Goal: Information Seeking & Learning: Learn about a topic

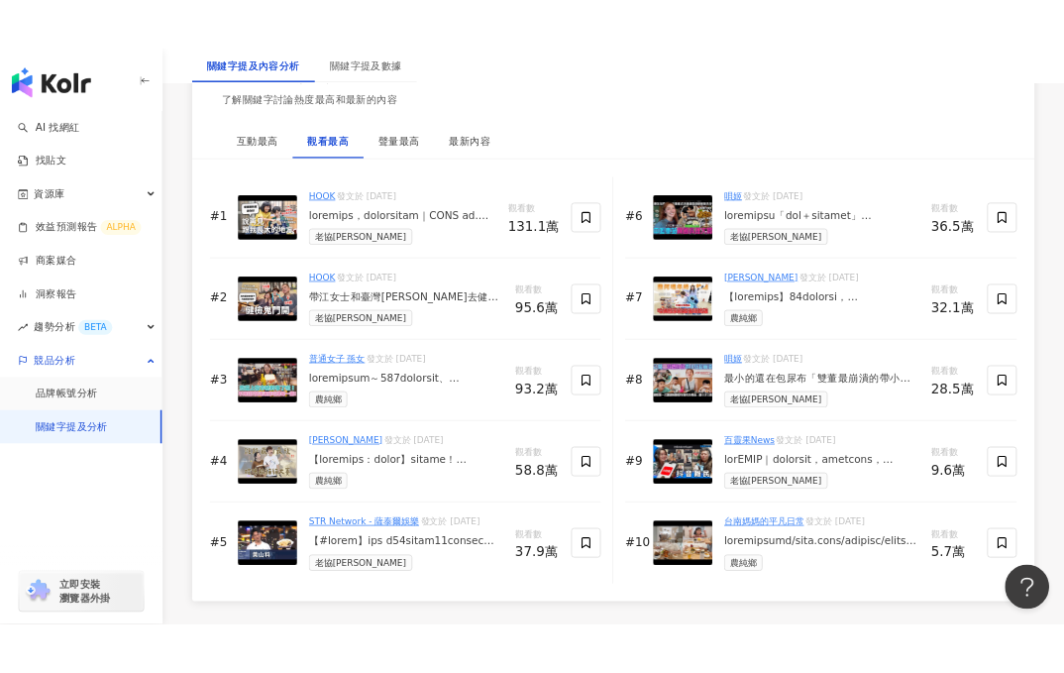
scroll to position [3059, 0]
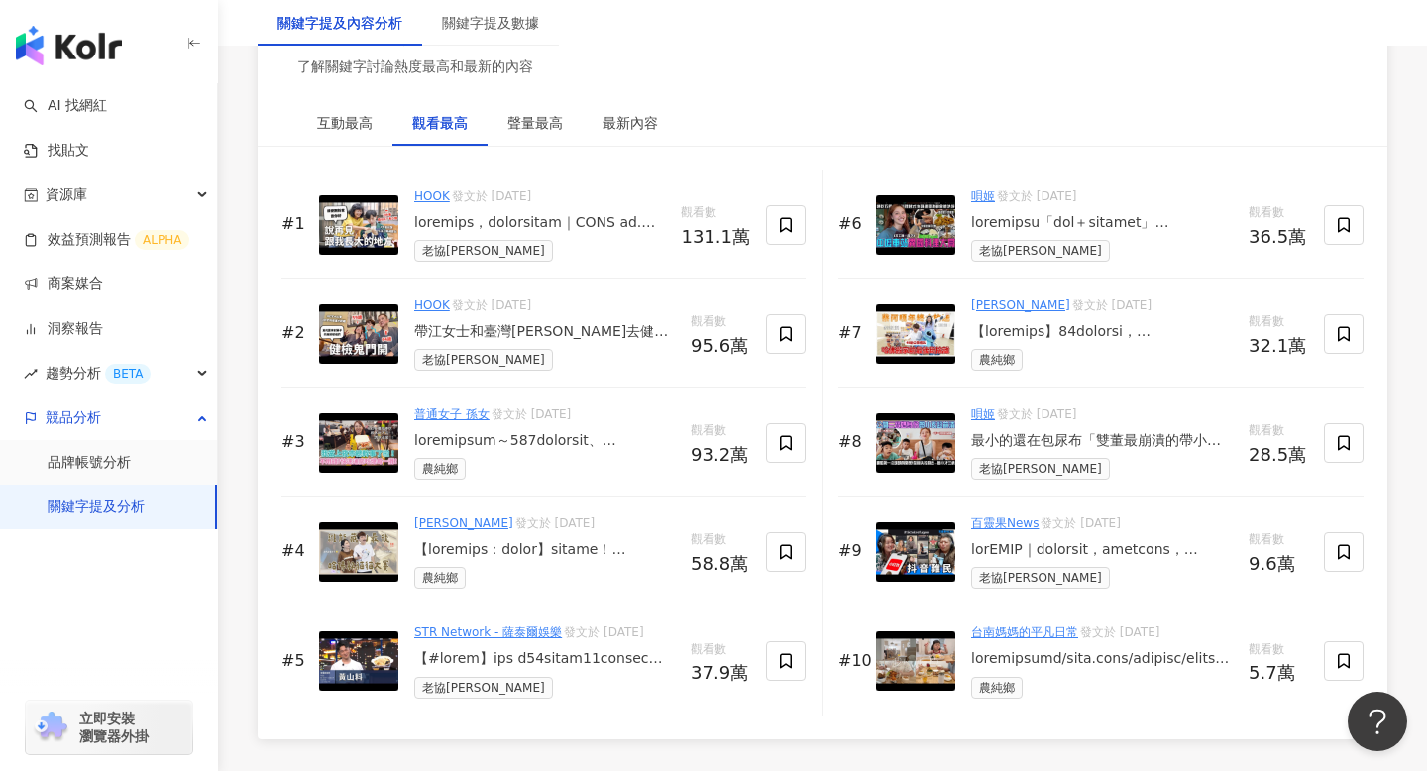
click at [353, 228] on img at bounding box center [358, 224] width 79 height 59
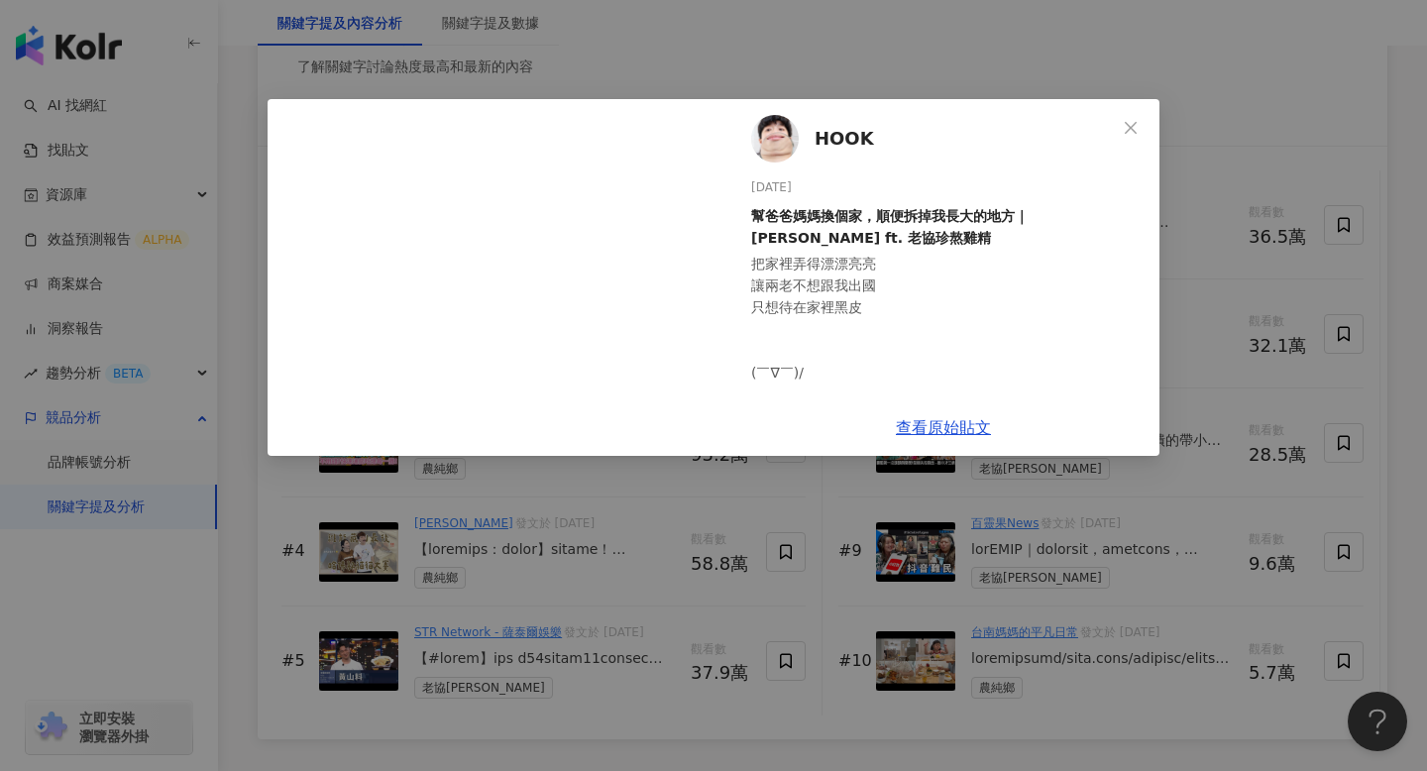
click at [807, 82] on div "HOOK 2024/9/1 幫爸爸媽媽換個家，順便拆掉我長大的地方｜HOOK ft. 老協珍熬雞精 2.8萬 1,041 131.1萬 查看原始貼文" at bounding box center [713, 385] width 1427 height 771
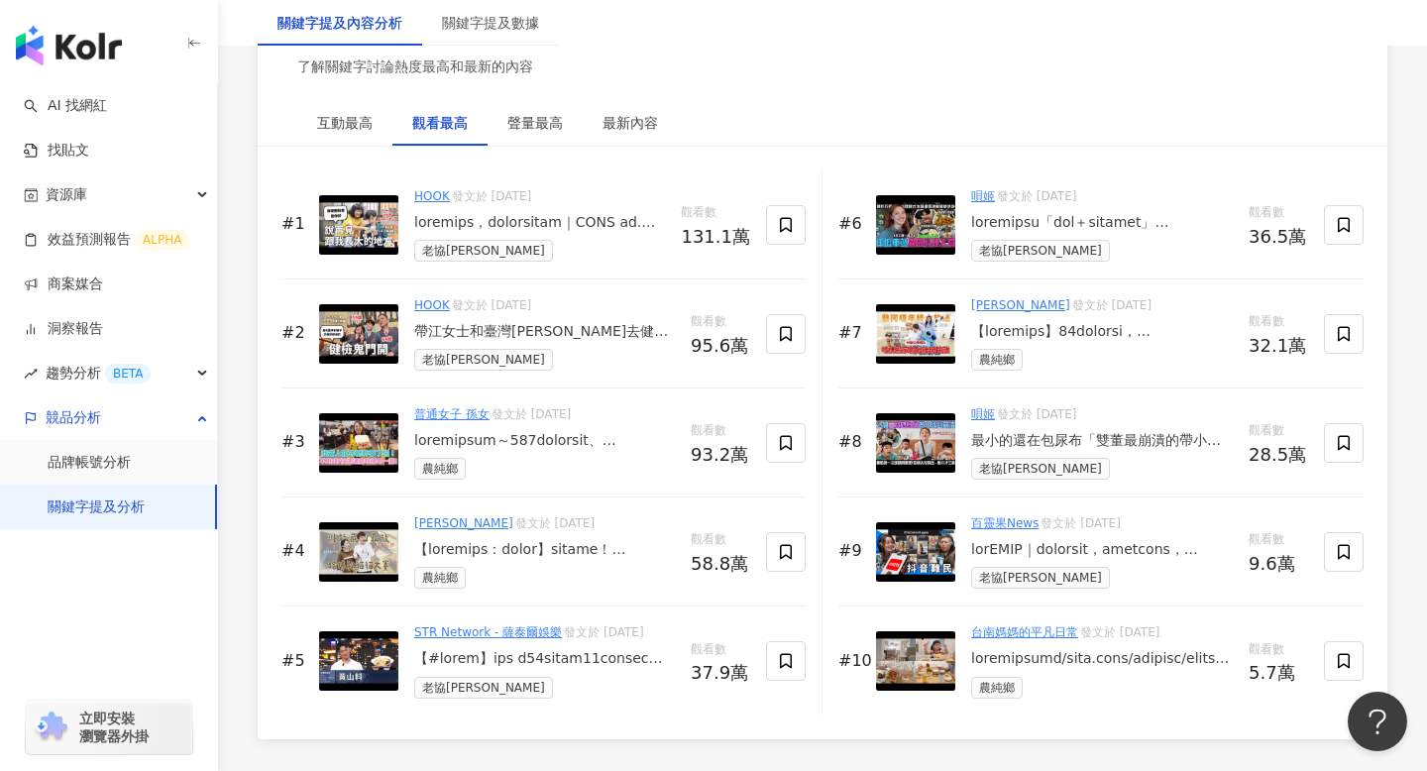
click at [360, 336] on img at bounding box center [358, 333] width 79 height 59
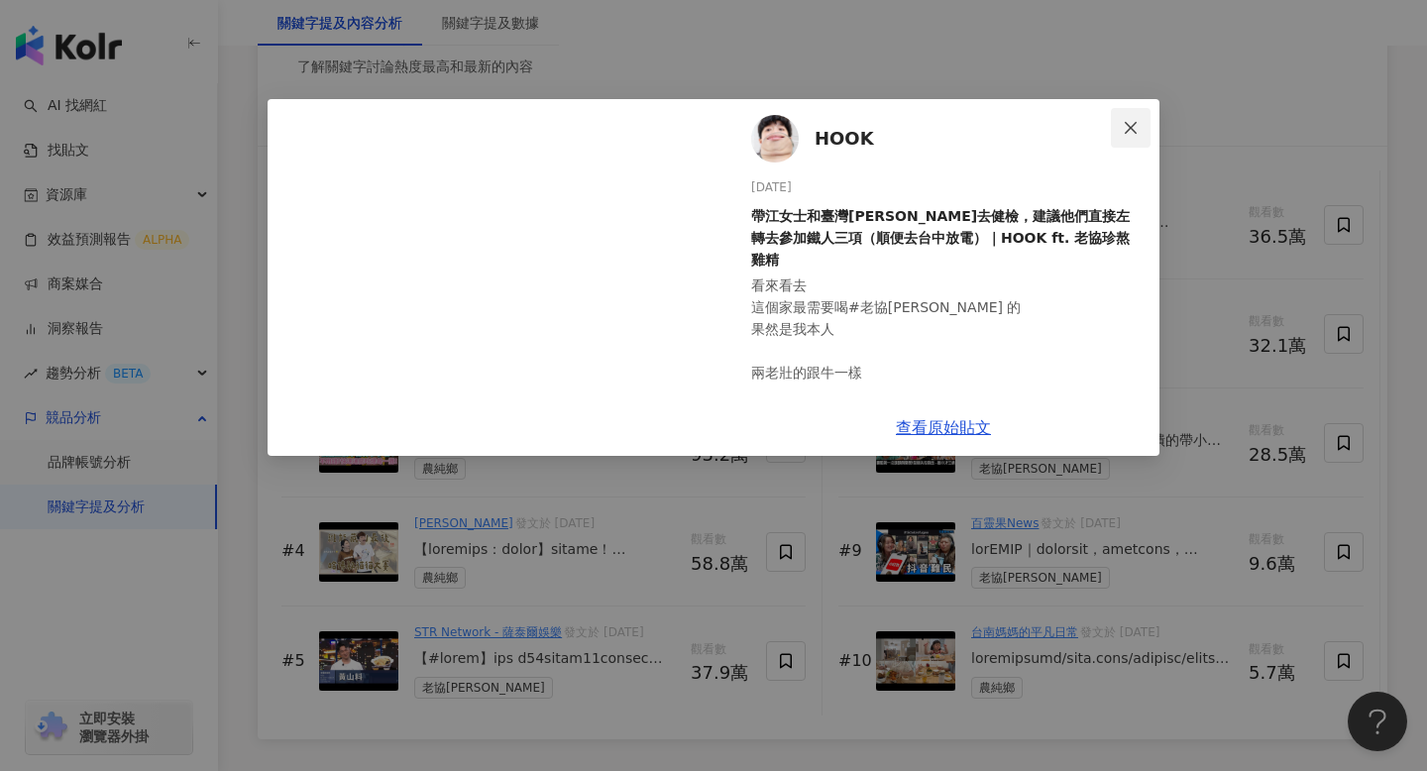
click at [1063, 126] on icon "close" at bounding box center [1130, 127] width 12 height 12
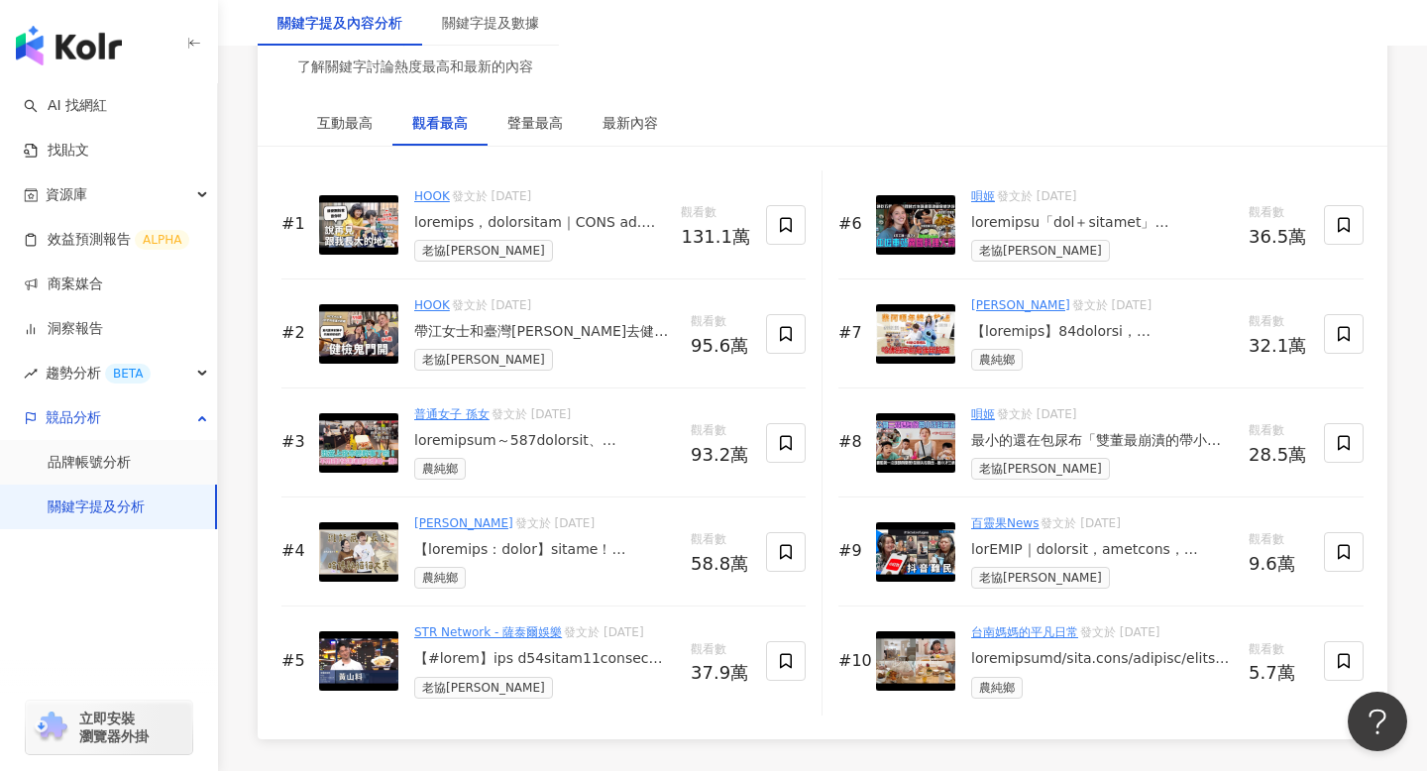
click at [350, 439] on img at bounding box center [358, 442] width 79 height 59
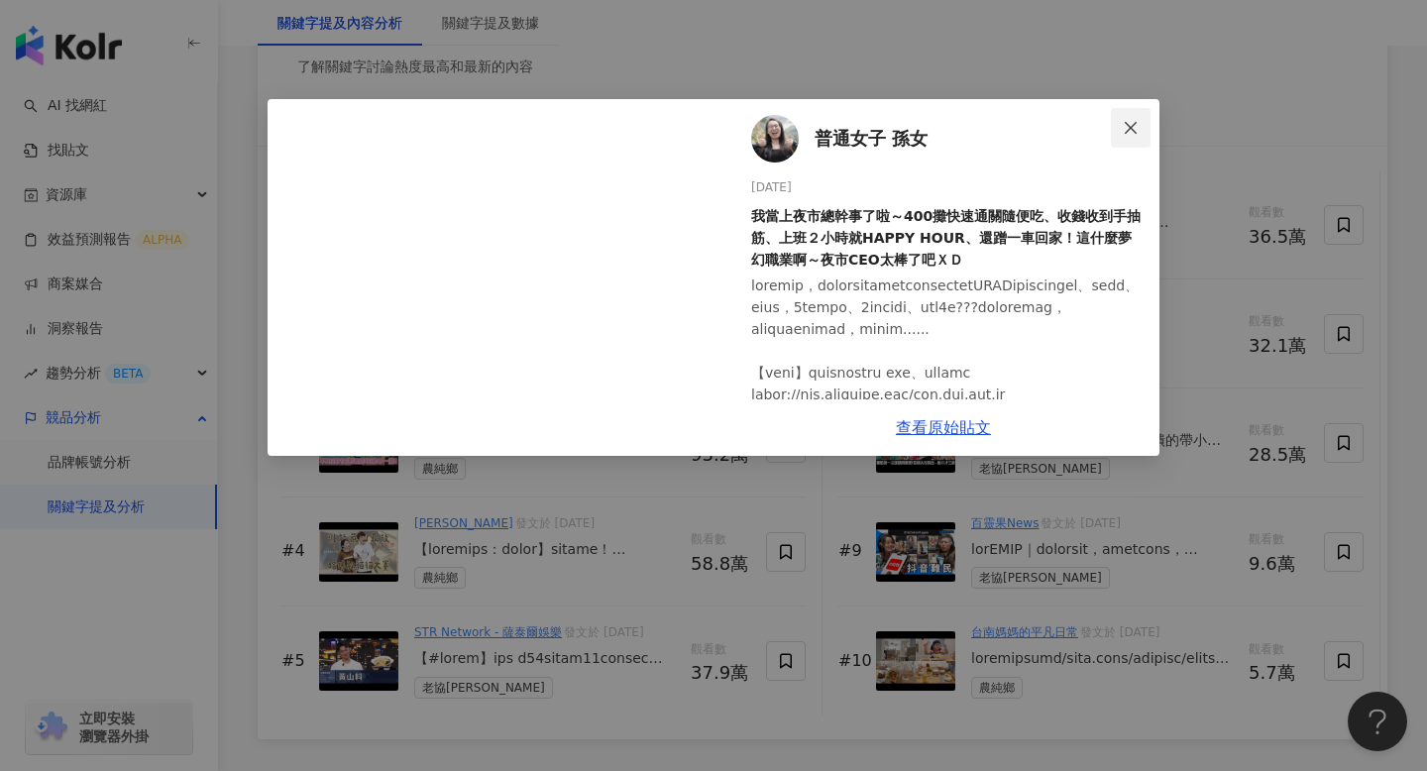
click at [1063, 118] on button "Close" at bounding box center [1131, 128] width 40 height 40
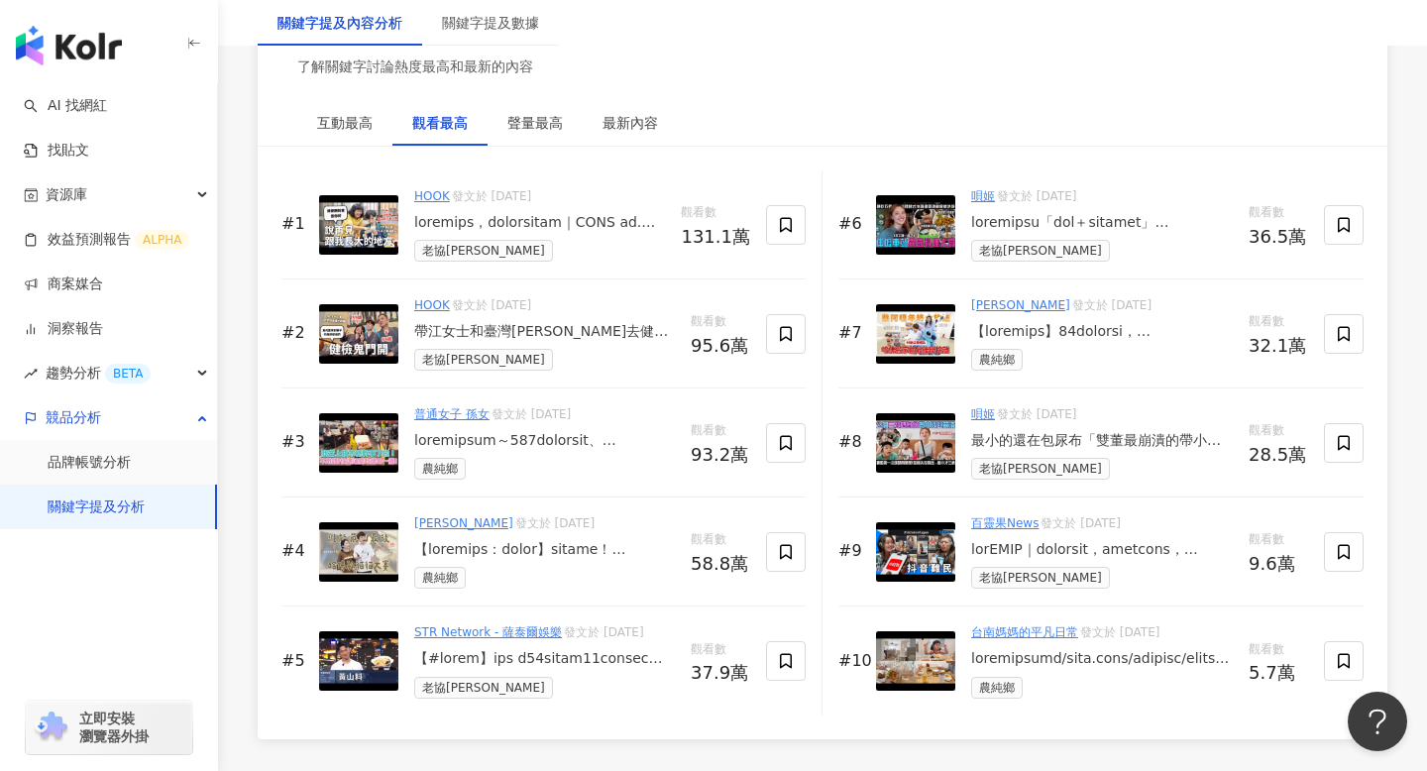
click at [354, 456] on img at bounding box center [358, 442] width 79 height 59
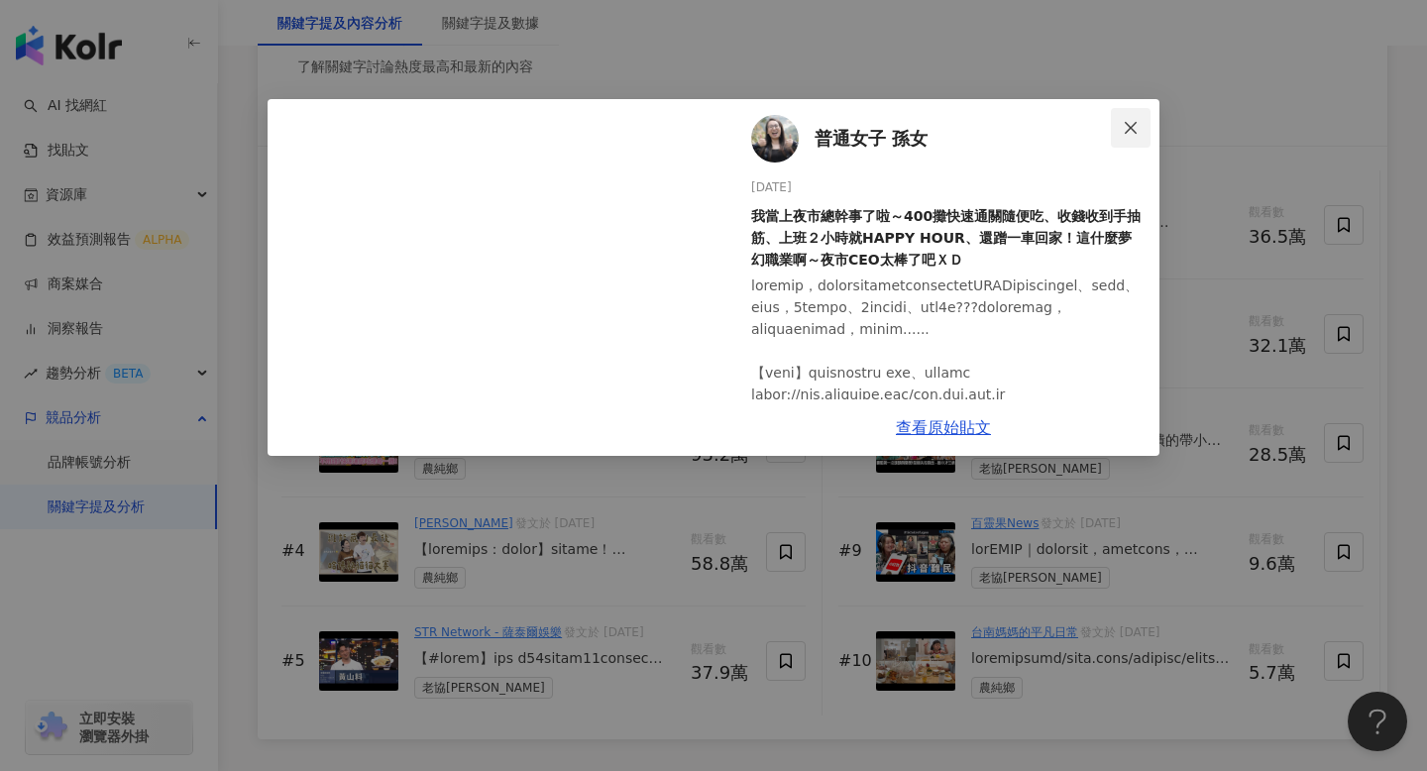
click at [1063, 131] on span "Close" at bounding box center [1131, 128] width 40 height 16
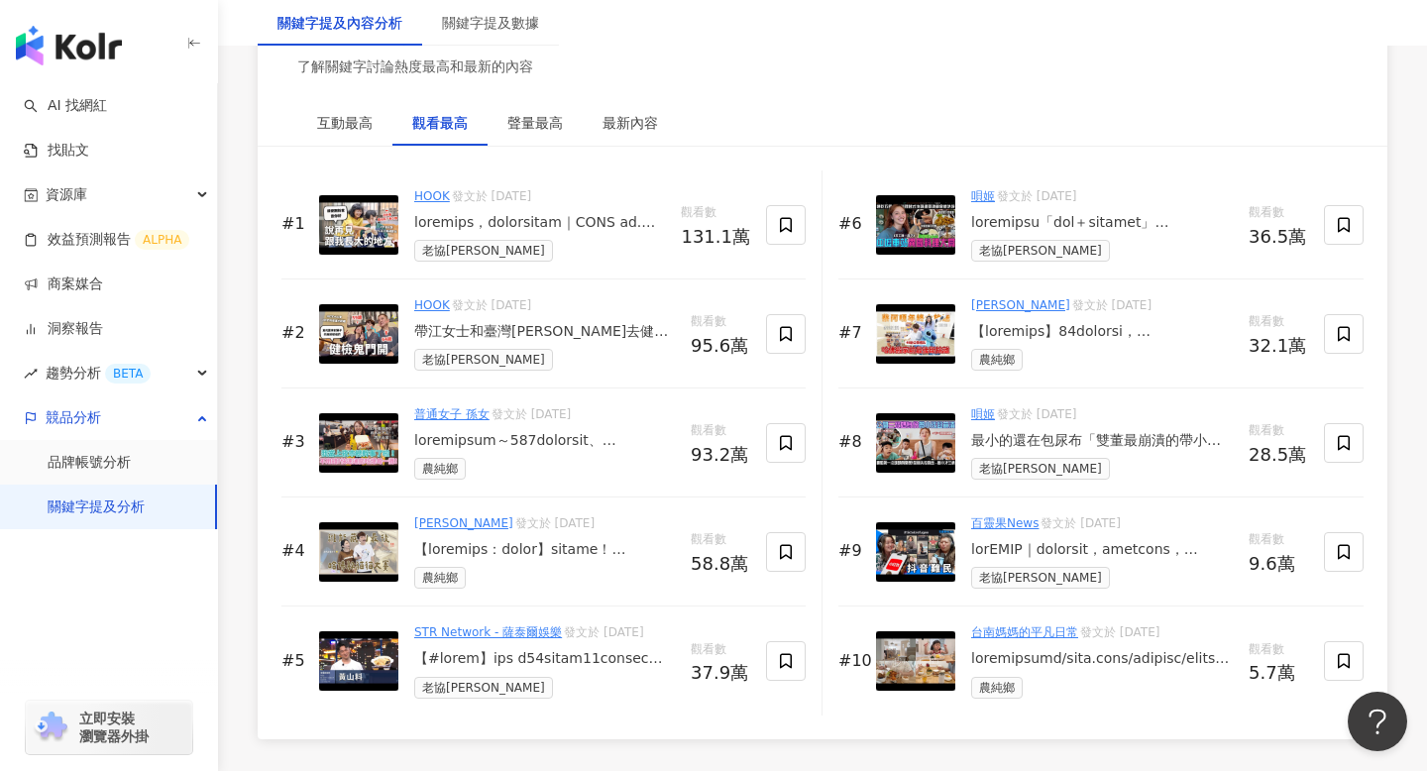
click at [342, 549] on img at bounding box center [358, 551] width 79 height 59
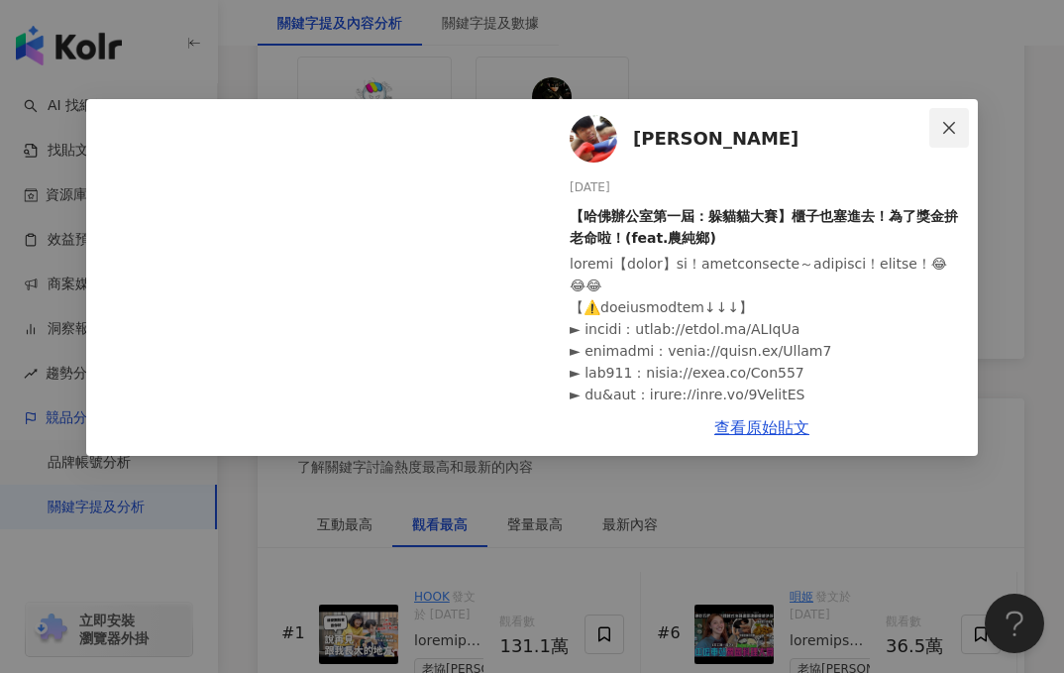
click at [949, 132] on icon "close" at bounding box center [949, 128] width 16 height 16
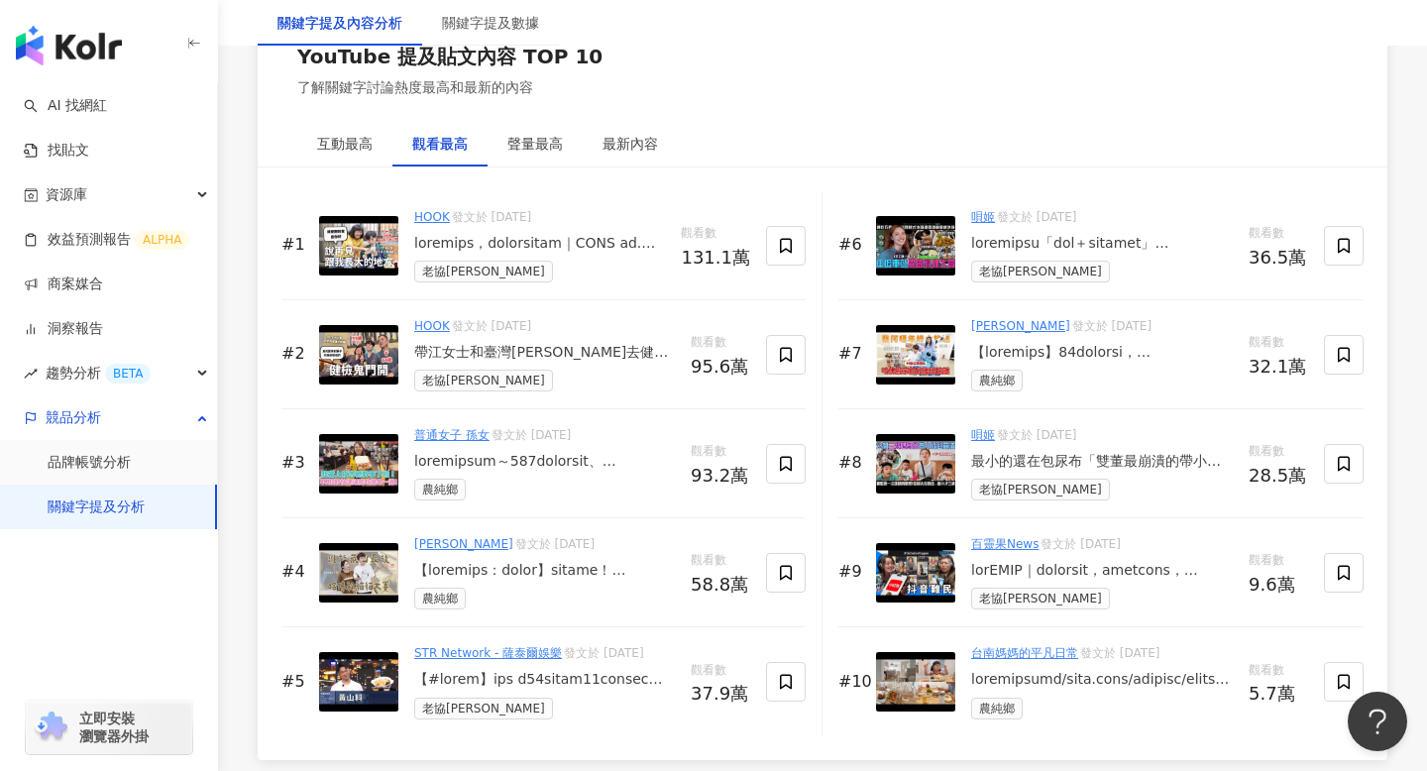
scroll to position [3064, 0]
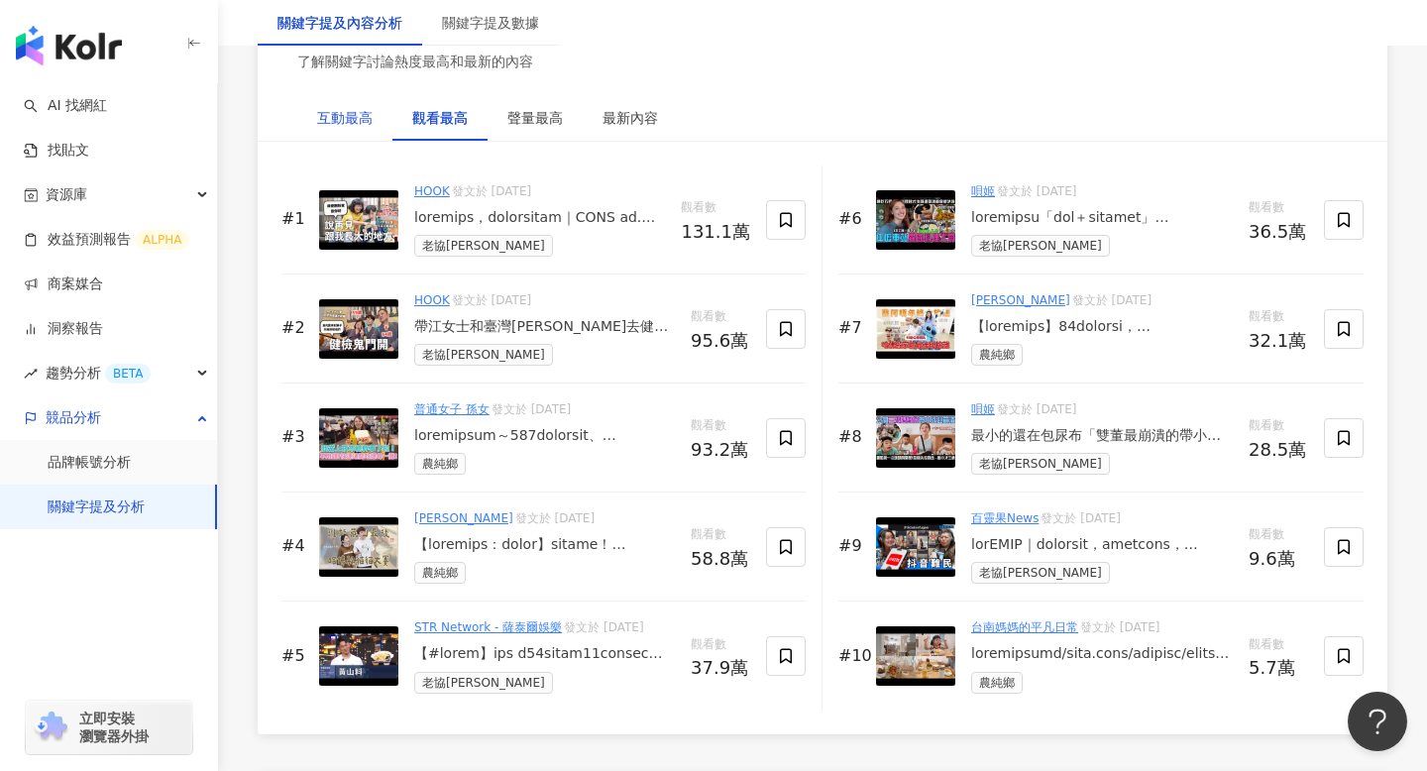
click at [351, 112] on div "互動最高" at bounding box center [344, 118] width 55 height 22
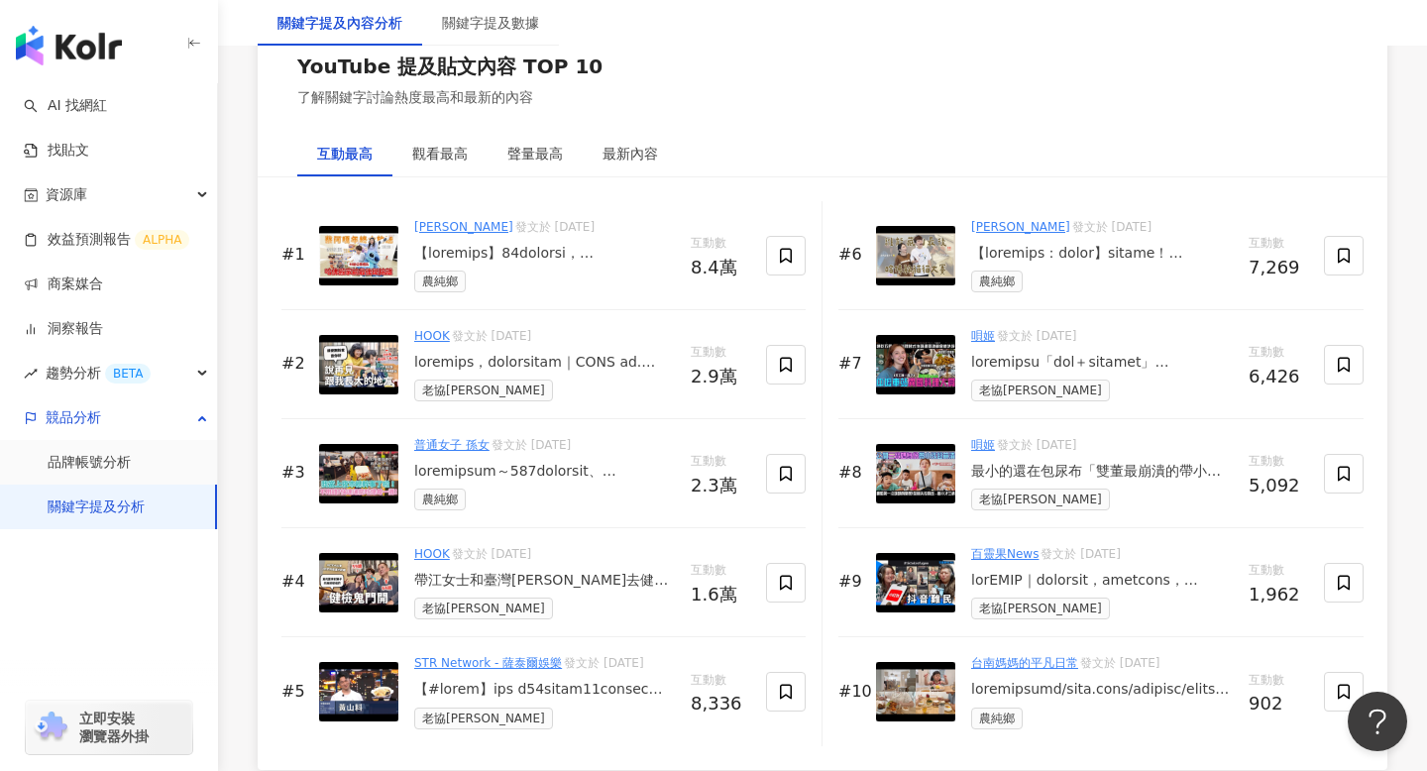
scroll to position [3030, 0]
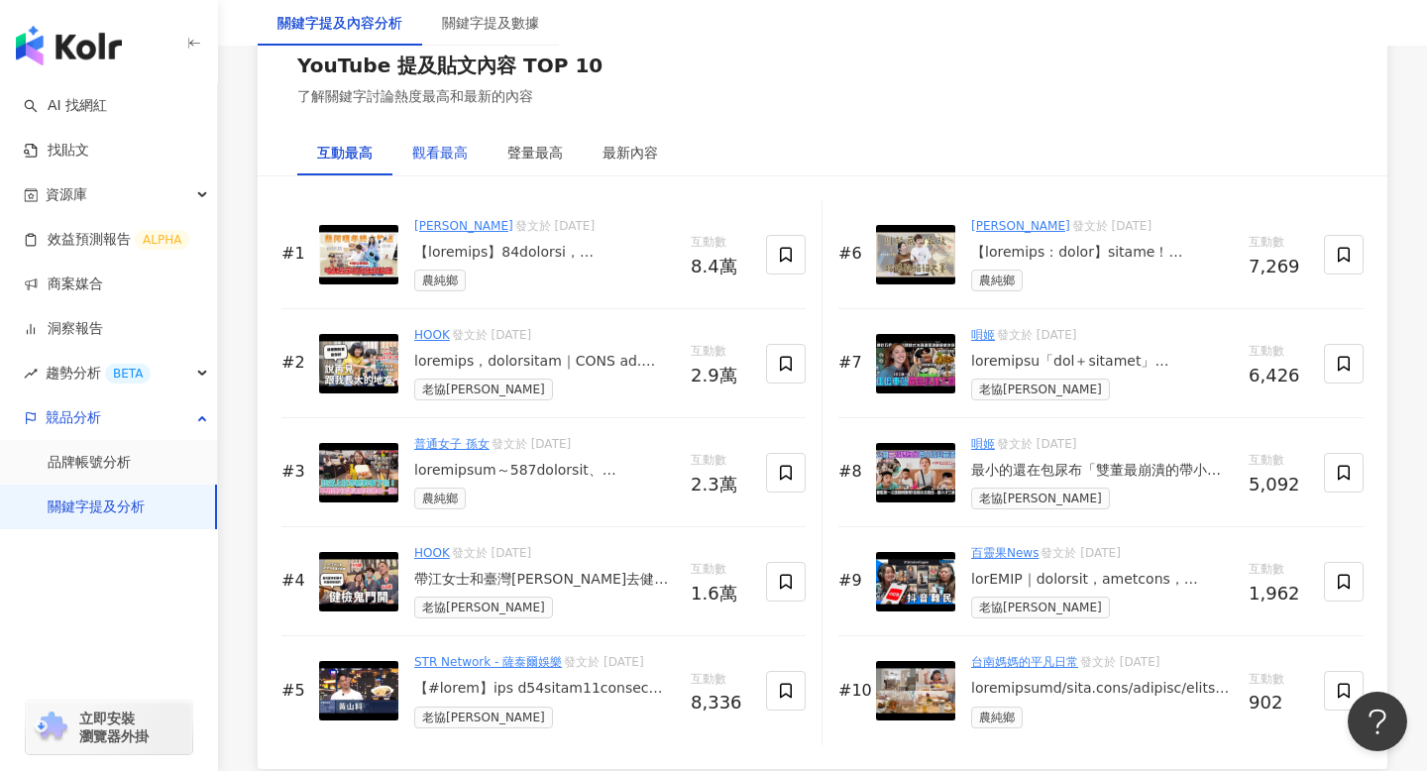
click at [417, 159] on div "觀看最高" at bounding box center [439, 153] width 55 height 22
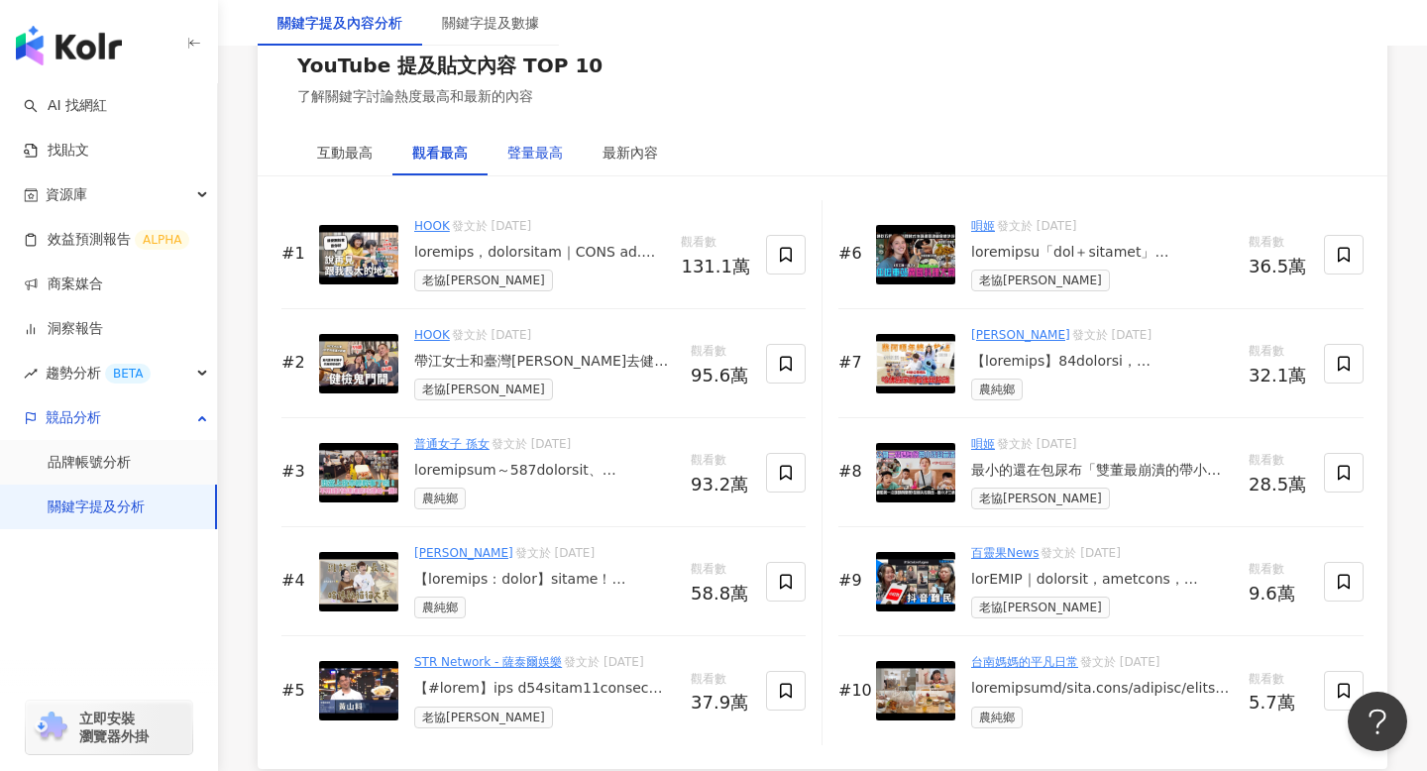
click at [516, 144] on div "聲量最高" at bounding box center [534, 153] width 55 height 22
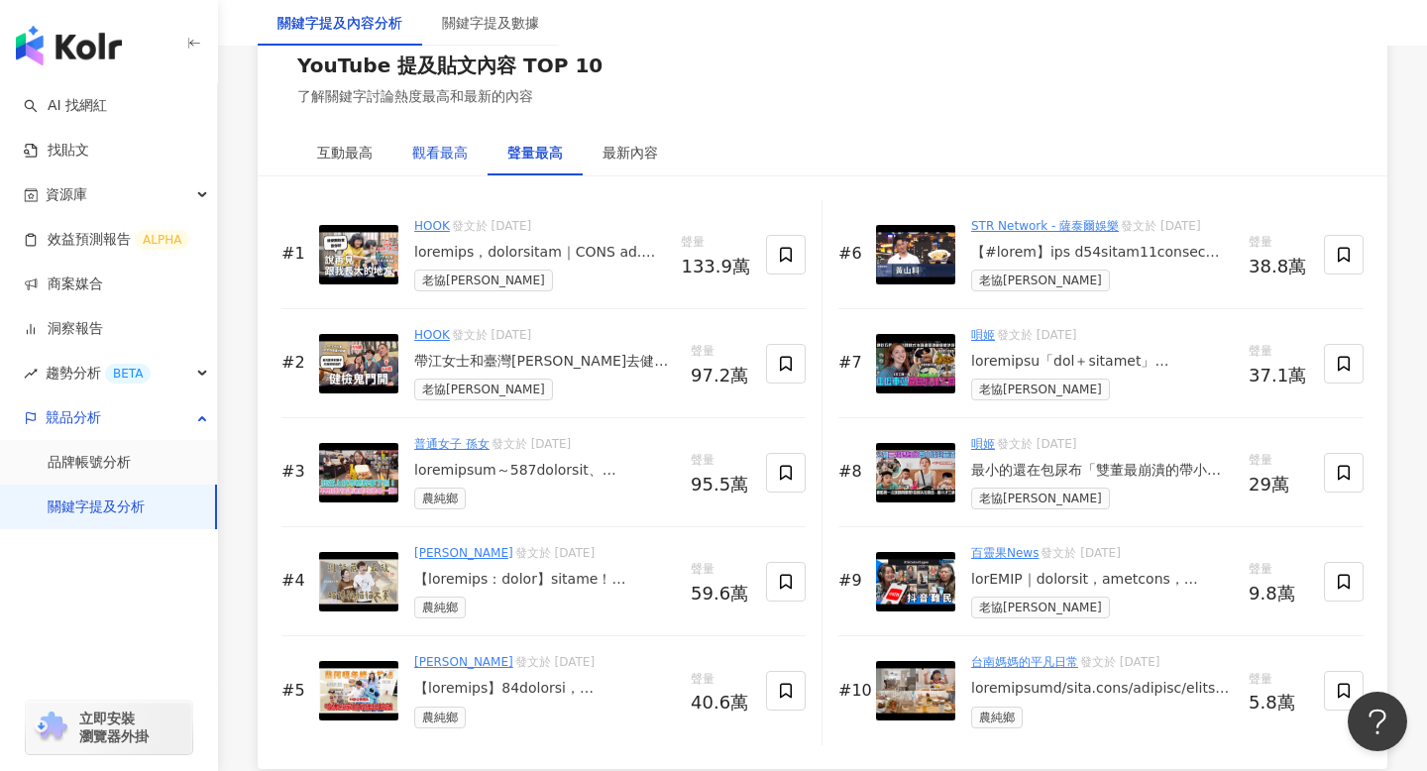
click at [432, 154] on div "觀看最高" at bounding box center [439, 153] width 55 height 22
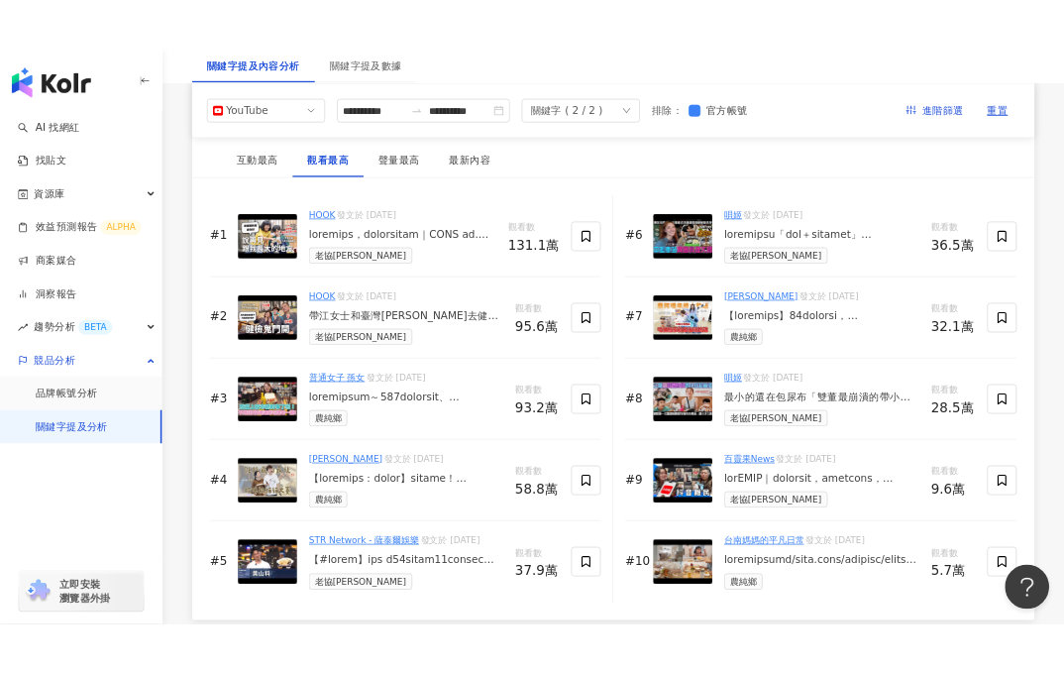
scroll to position [3034, 0]
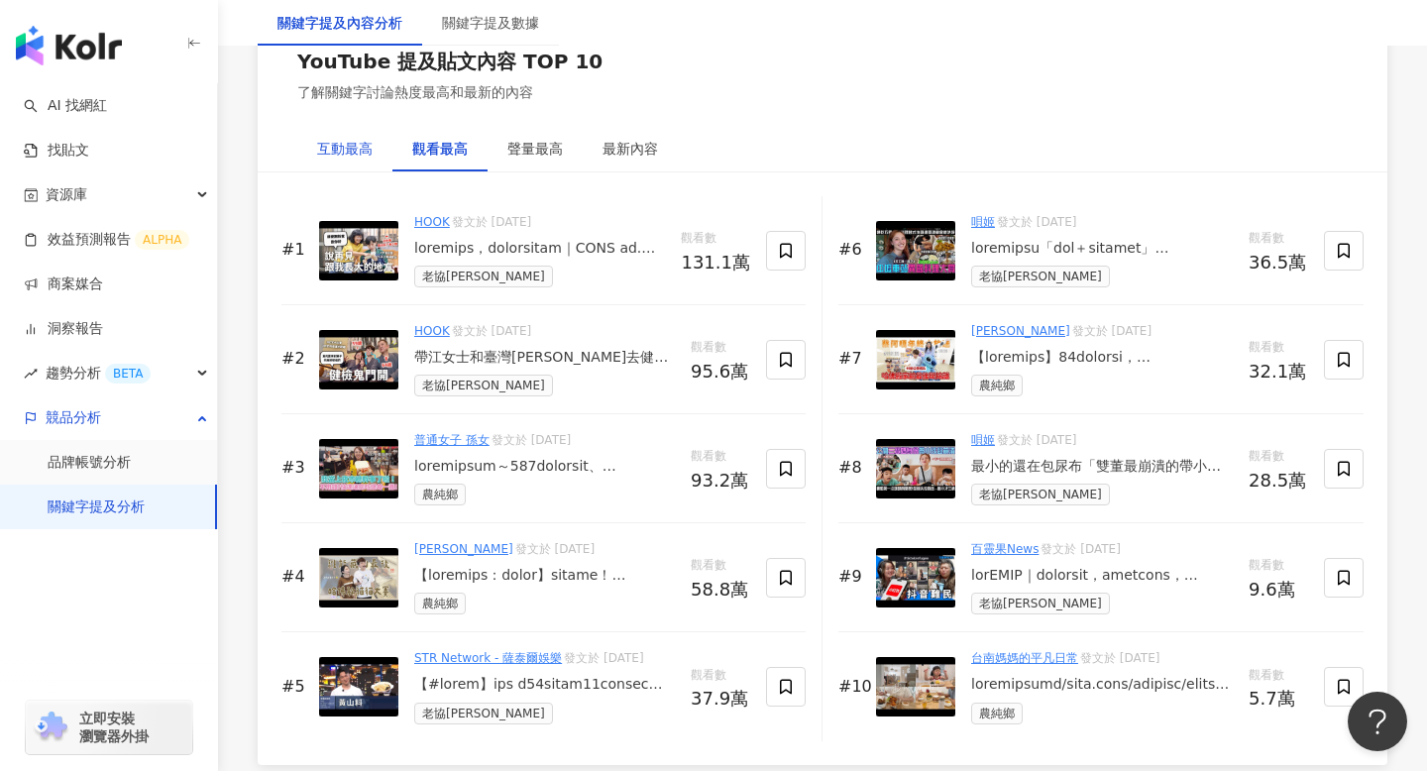
click at [353, 147] on div "互動最高" at bounding box center [344, 149] width 55 height 22
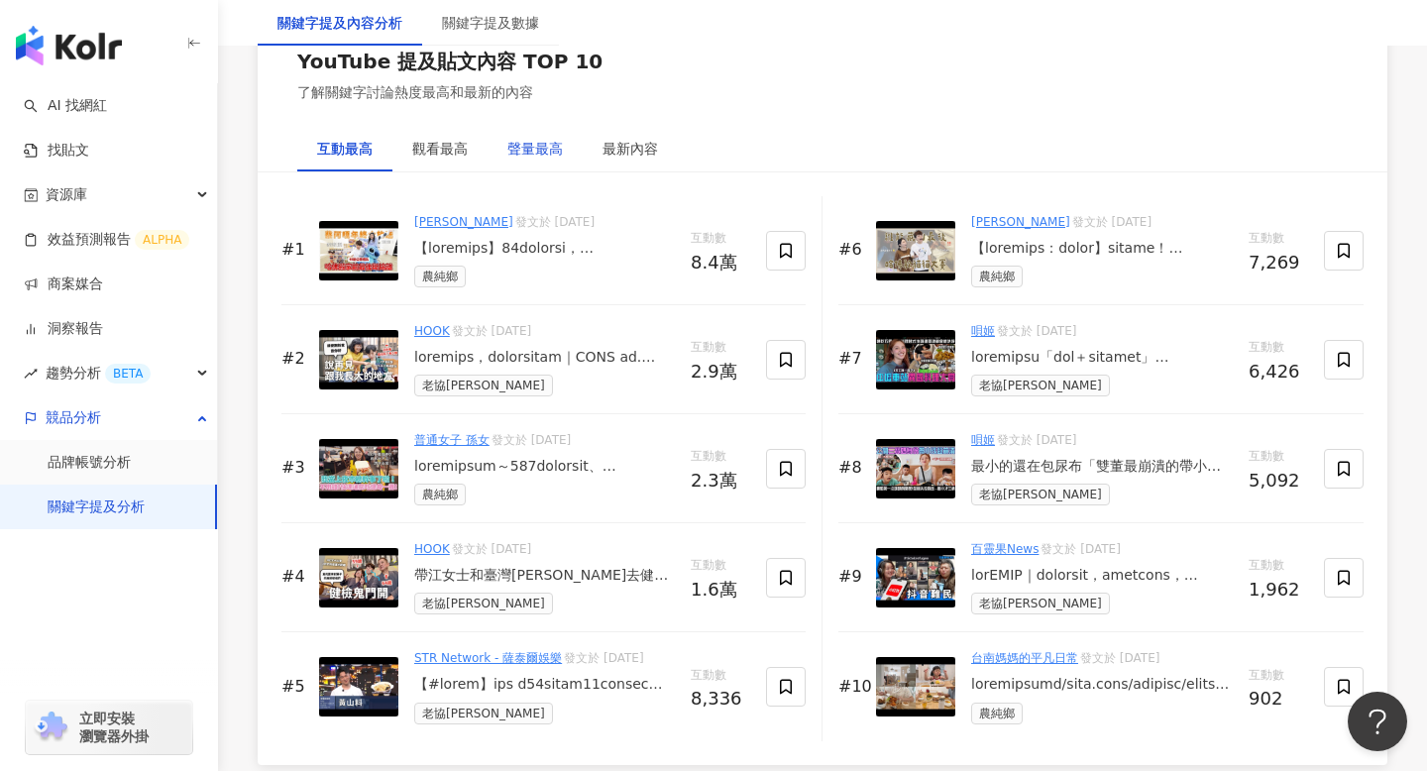
click at [526, 149] on div "聲量最高" at bounding box center [534, 149] width 55 height 22
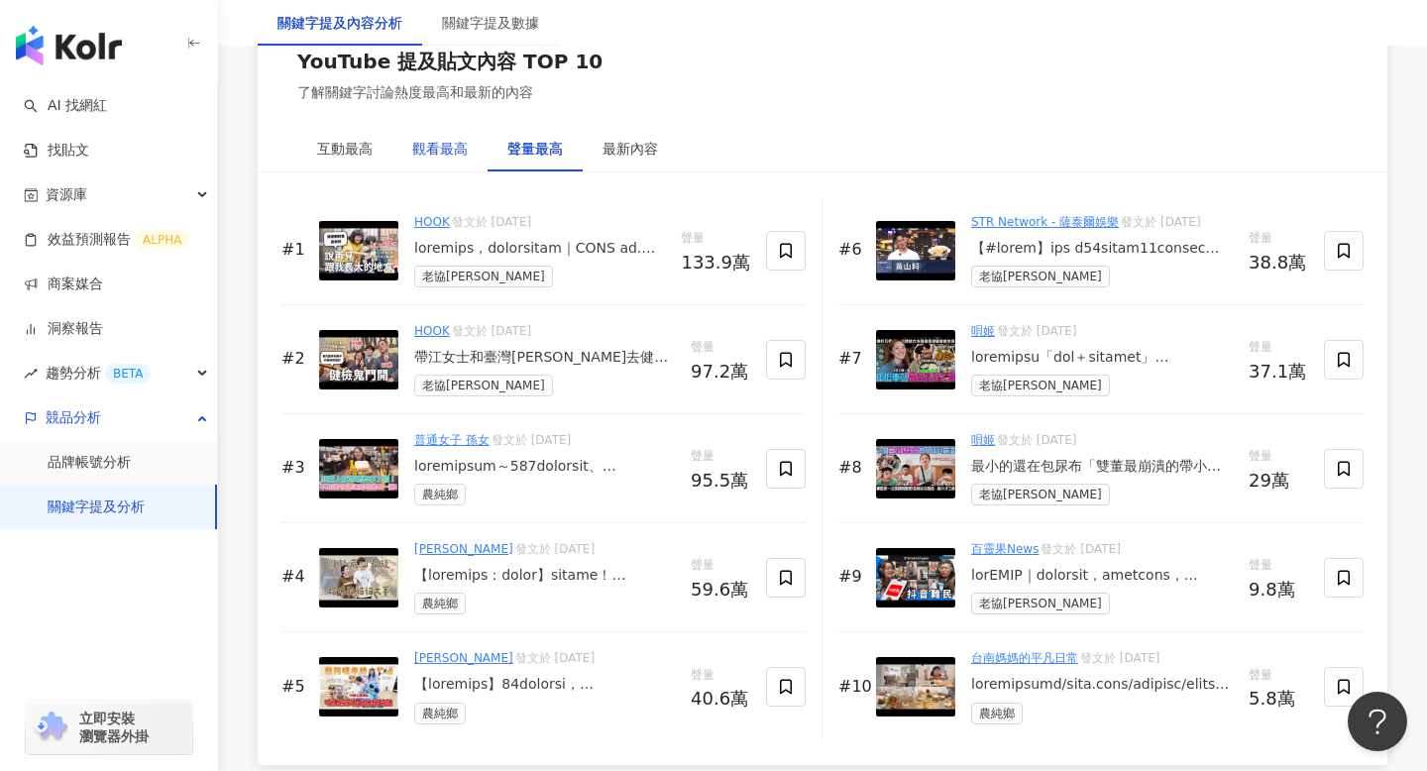
click at [427, 151] on div "觀看最高" at bounding box center [439, 149] width 55 height 22
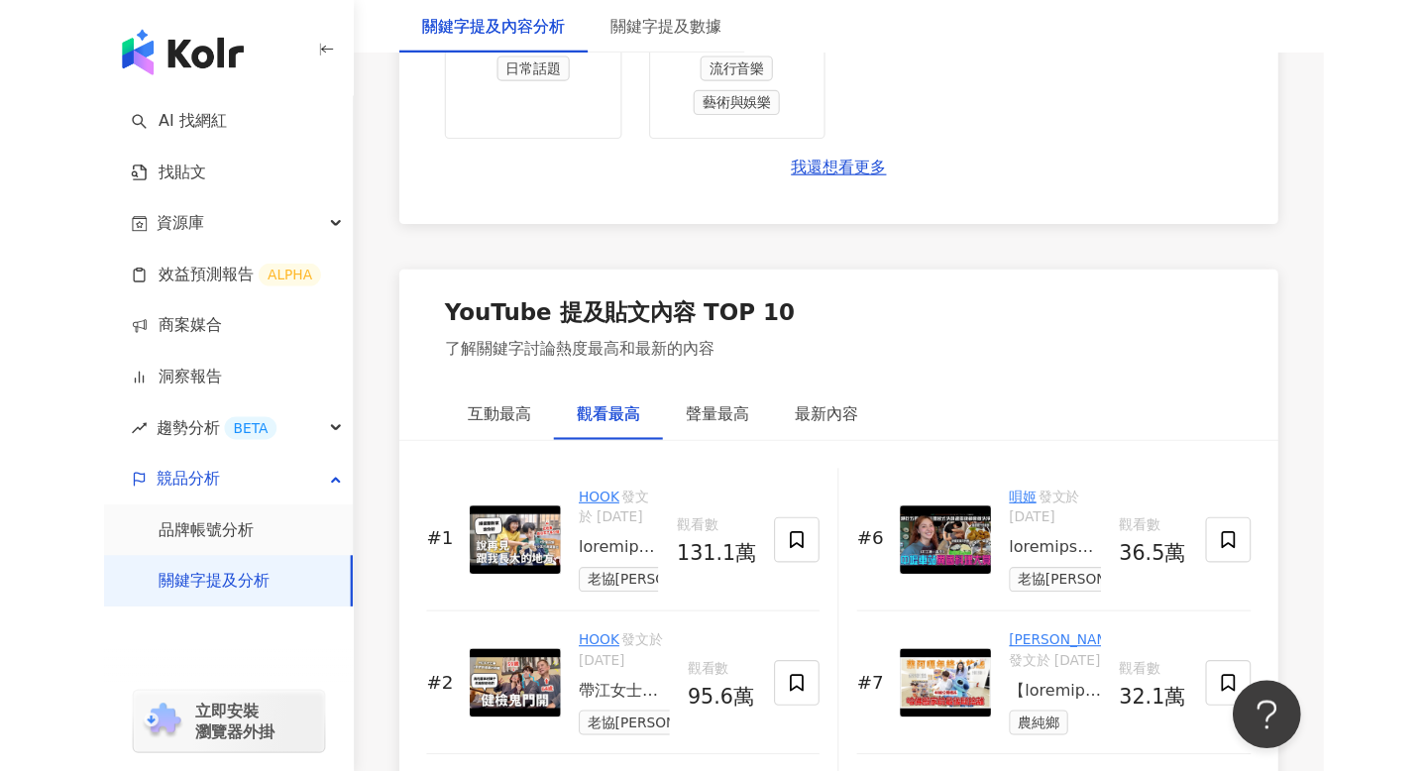
scroll to position [3229, 0]
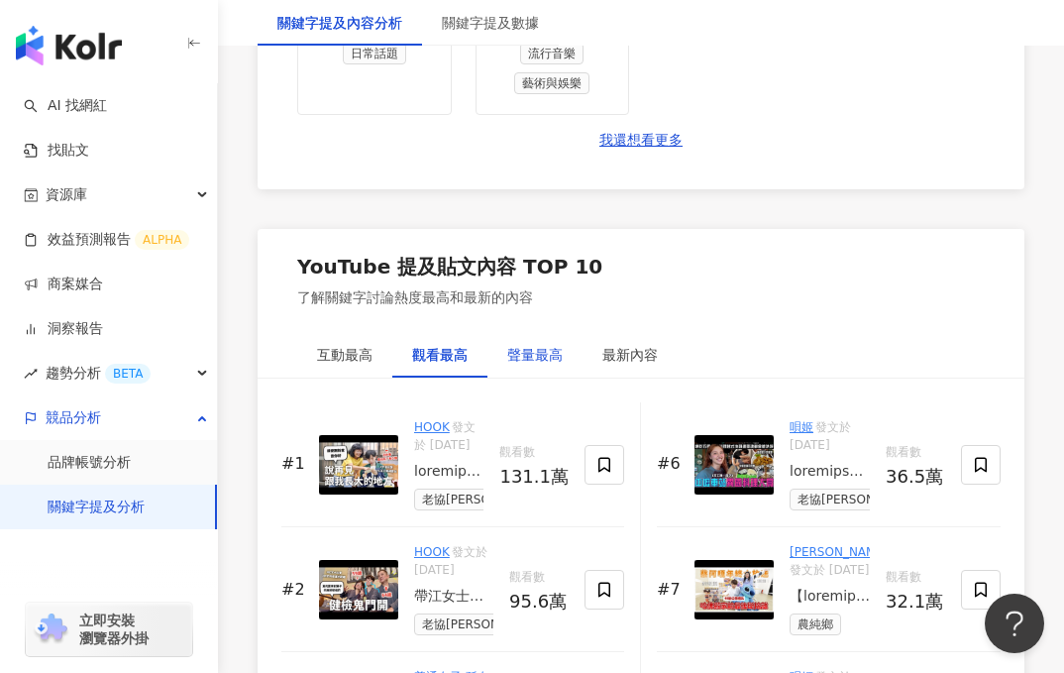
click at [540, 357] on div "聲量最高" at bounding box center [534, 355] width 55 height 22
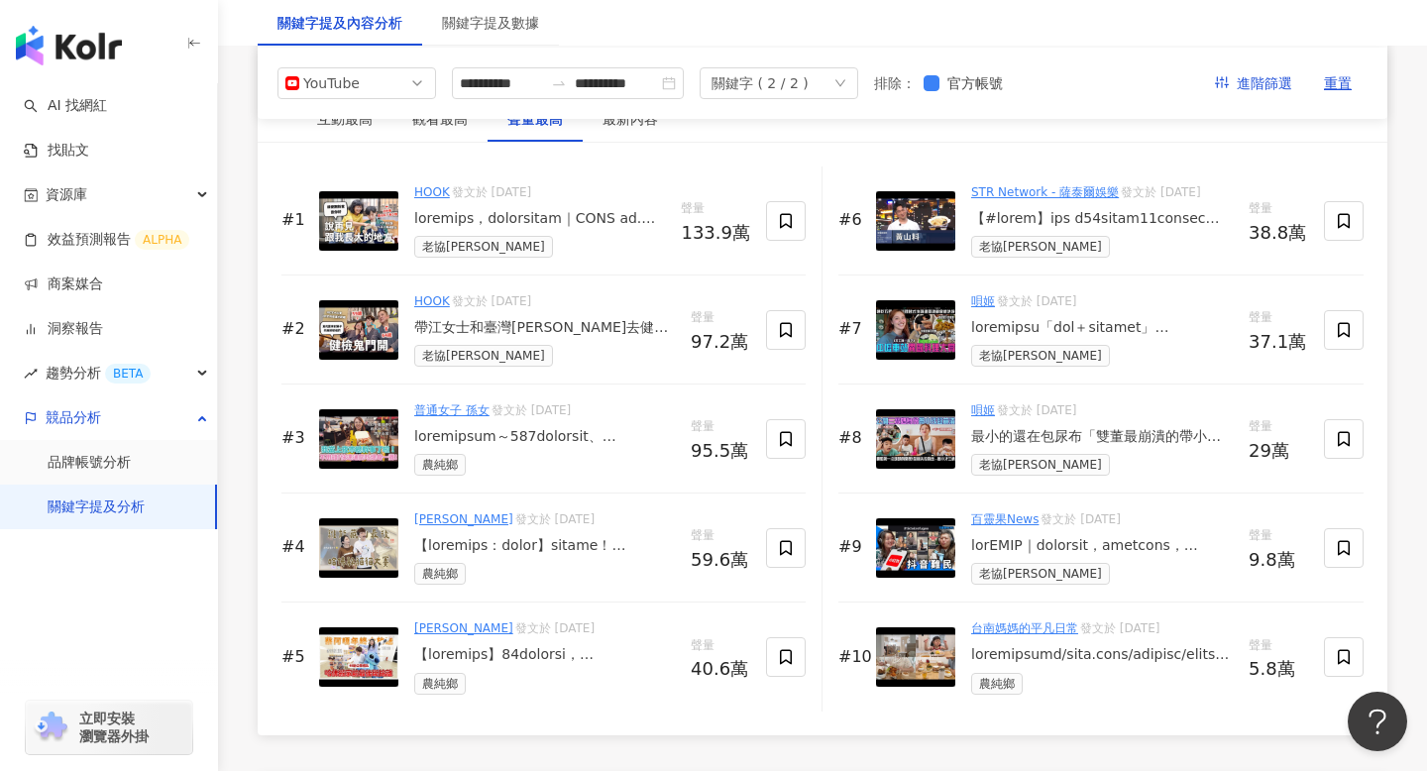
scroll to position [3061, 0]
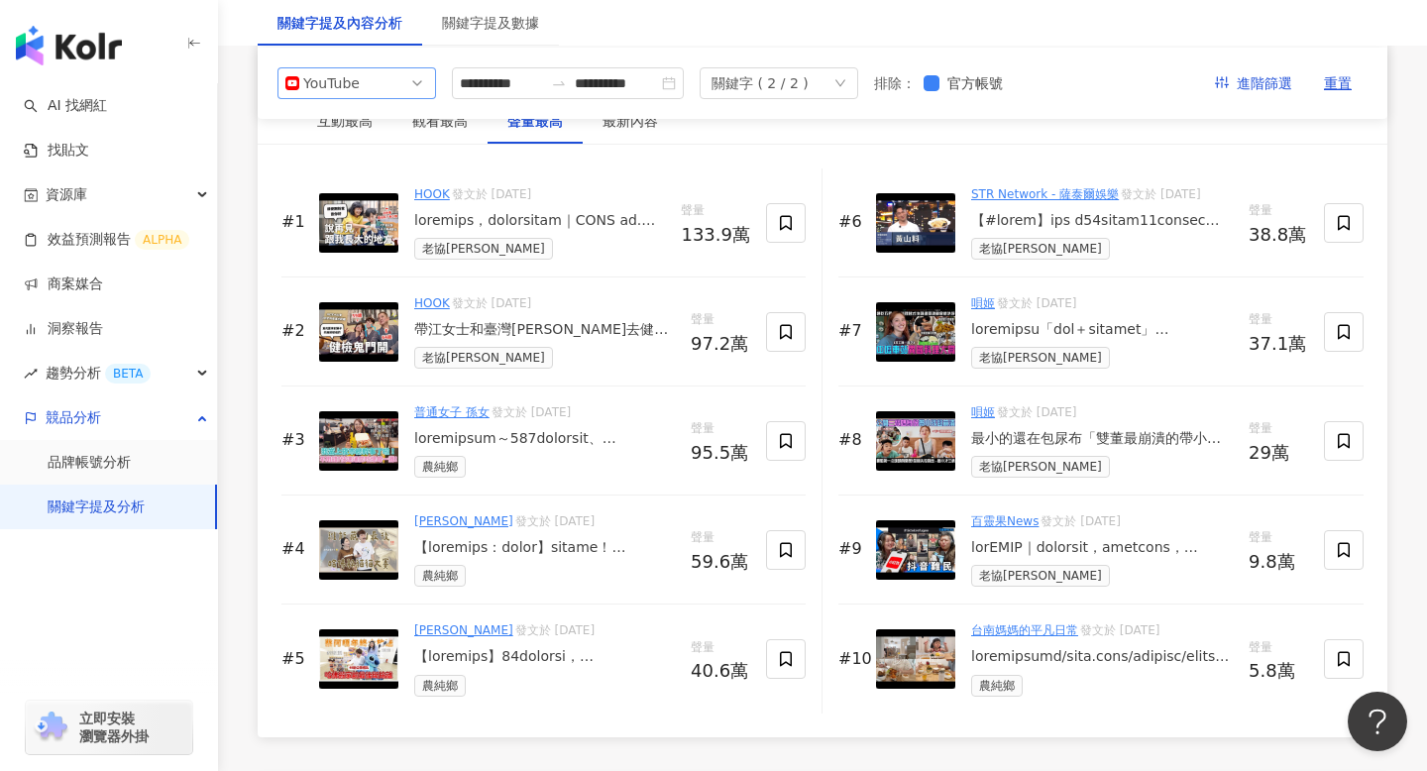
click at [358, 84] on div "YouTube" at bounding box center [335, 83] width 64 height 30
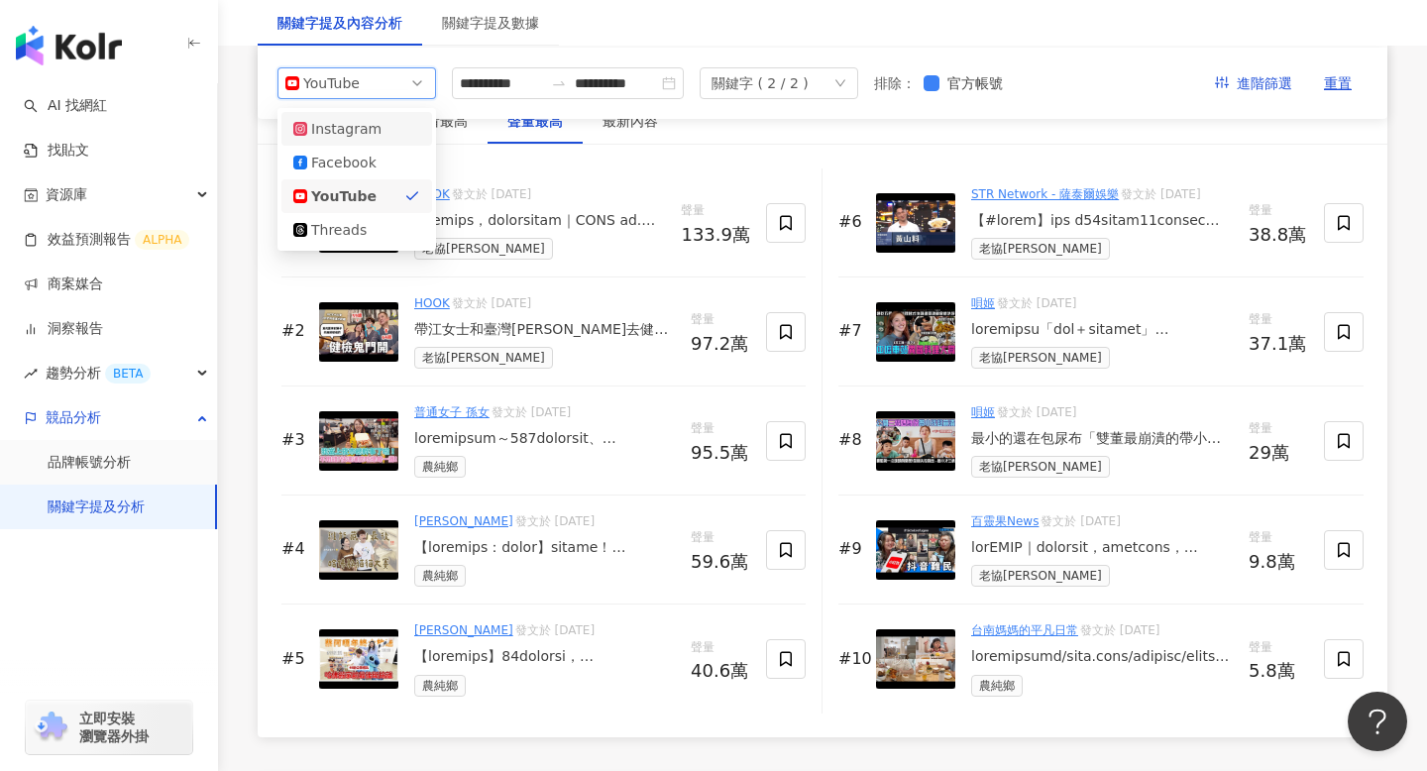
click at [354, 132] on div "Instagram" at bounding box center [343, 129] width 64 height 22
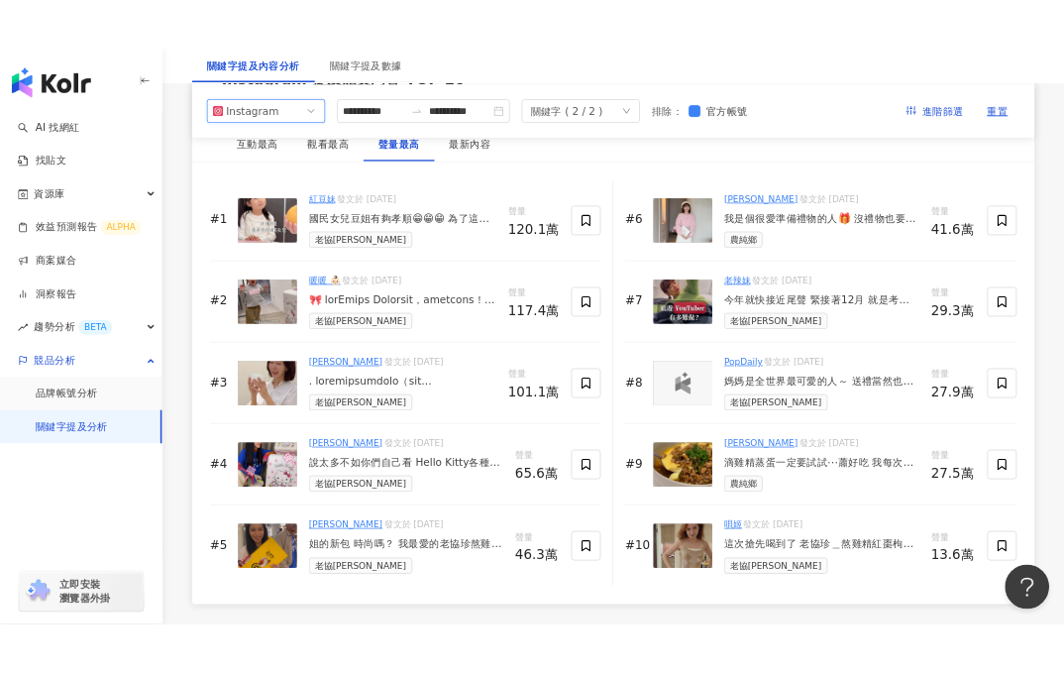
scroll to position [3050, 0]
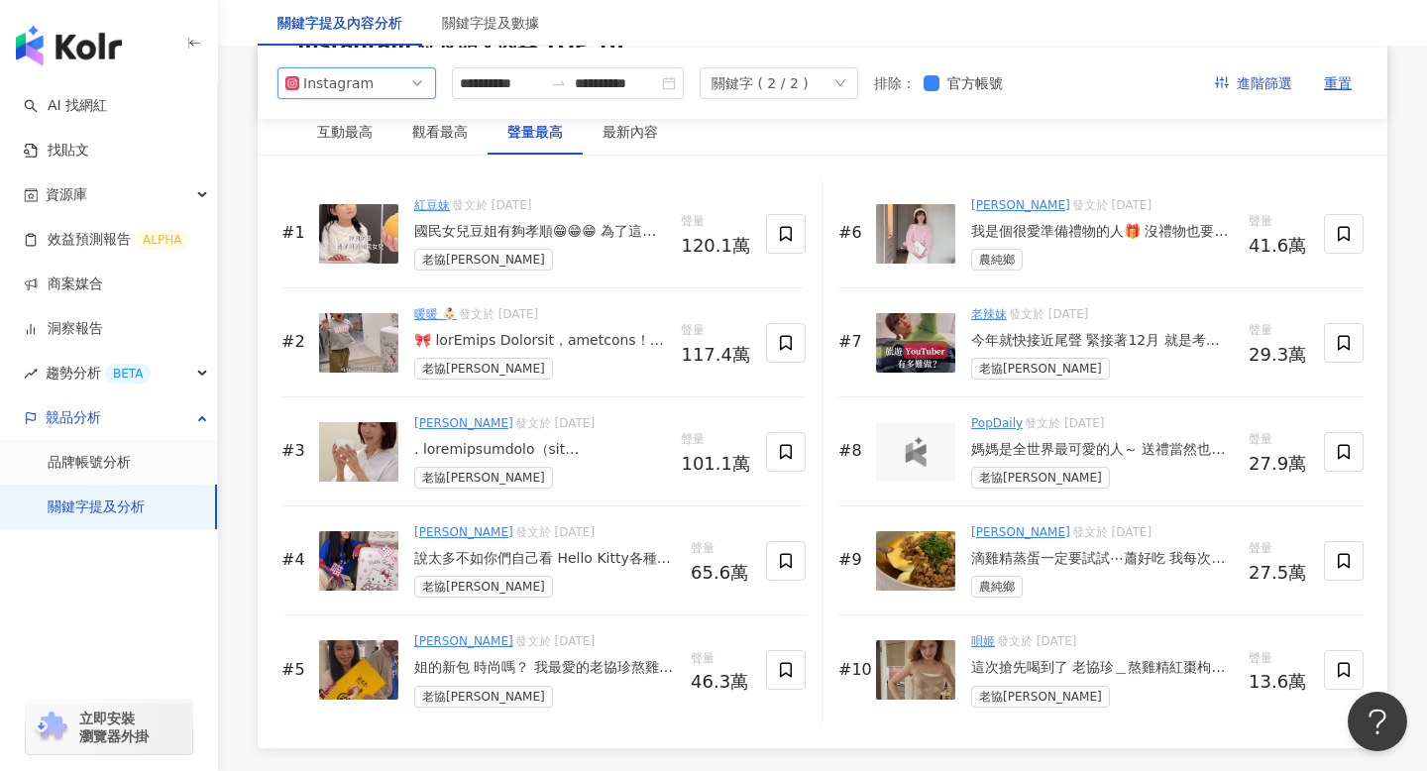
click at [394, 84] on span "Instagram" at bounding box center [356, 83] width 143 height 30
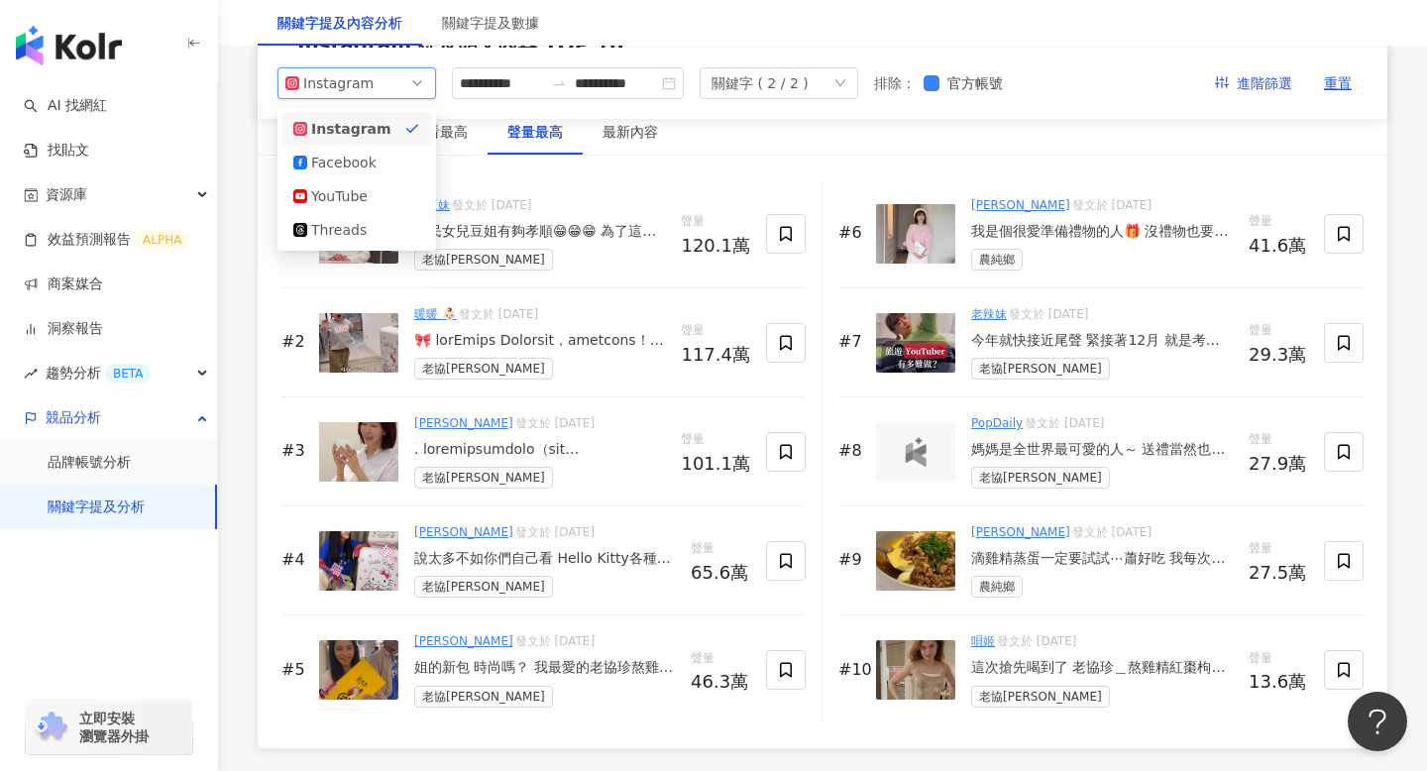
click at [737, 138] on div "互動最高 觀看最高 聲量最高 最新內容" at bounding box center [822, 132] width 1129 height 46
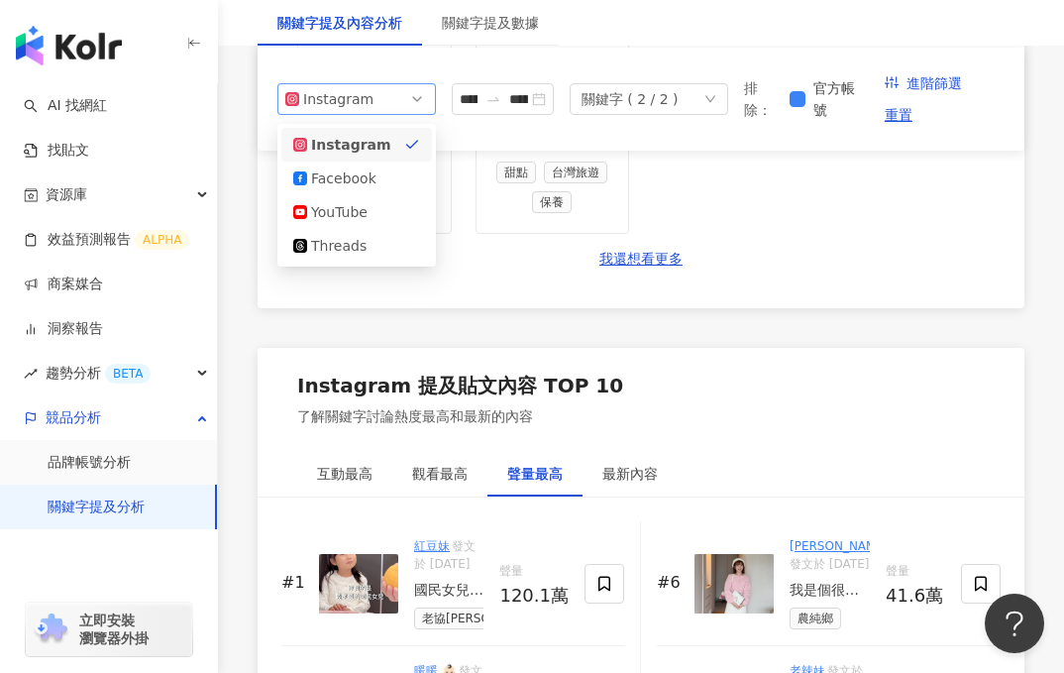
click at [383, 113] on span "Instagram" at bounding box center [356, 99] width 143 height 30
click at [355, 222] on div "YouTube" at bounding box center [343, 212] width 64 height 22
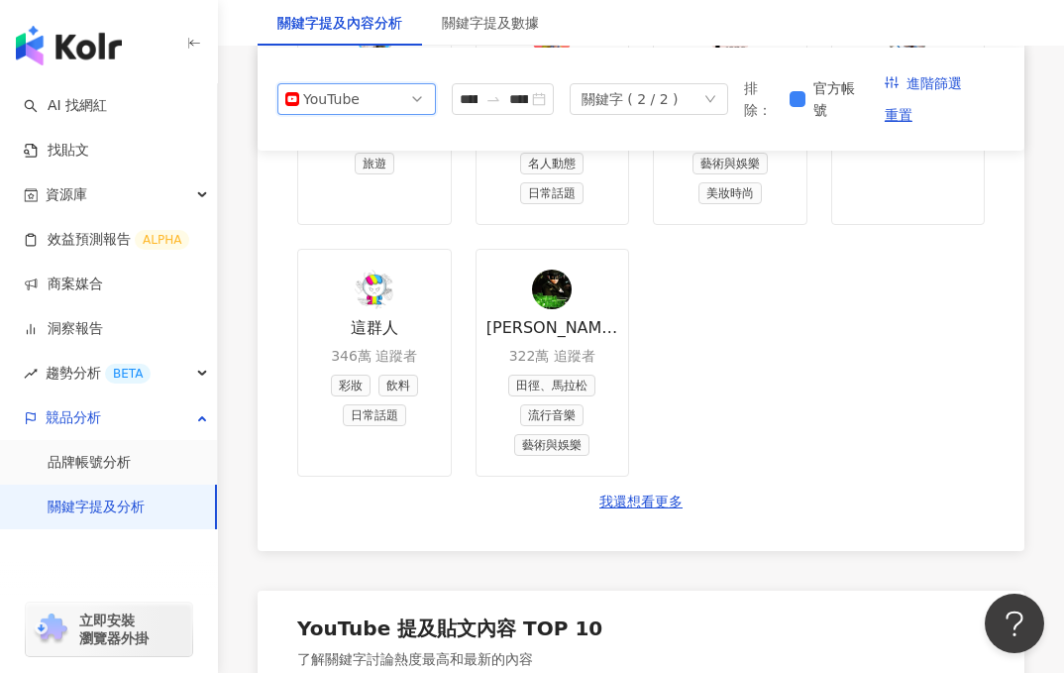
scroll to position [2499, 0]
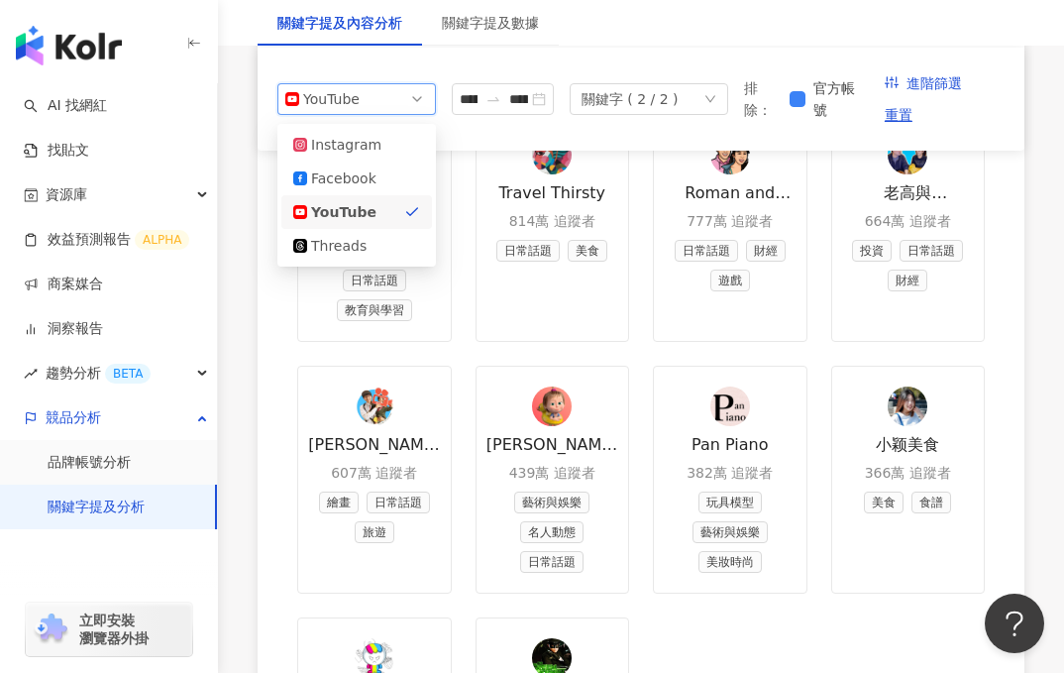
click at [345, 101] on div "YouTube" at bounding box center [335, 99] width 64 height 30
click at [356, 150] on div "Instagram" at bounding box center [343, 145] width 64 height 22
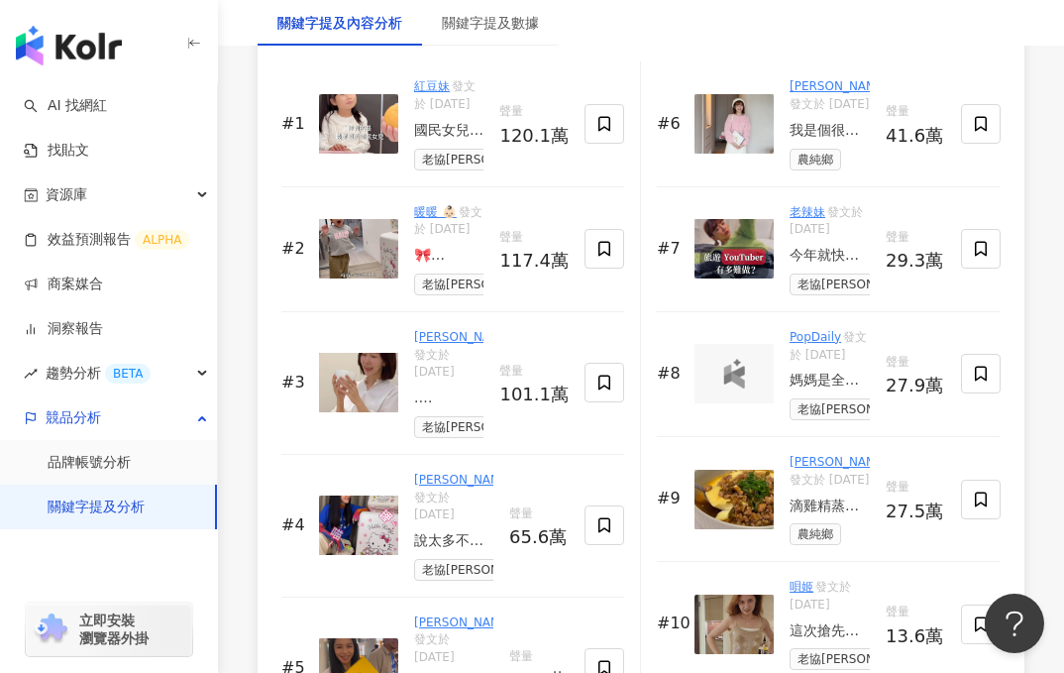
scroll to position [2938, 0]
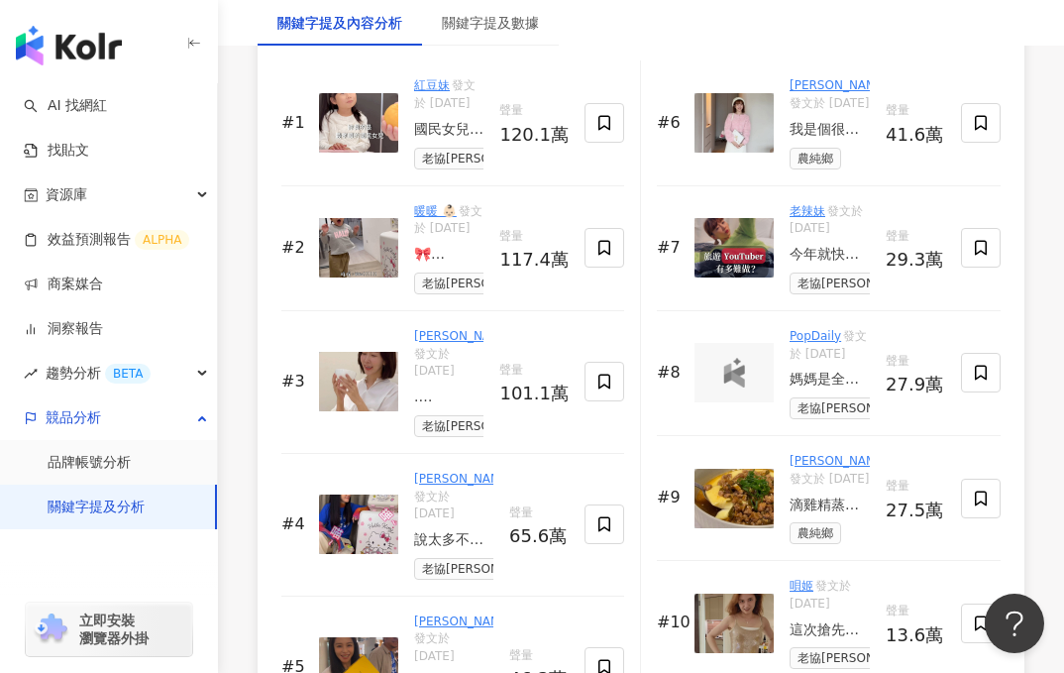
click at [356, 130] on img at bounding box center [358, 122] width 79 height 59
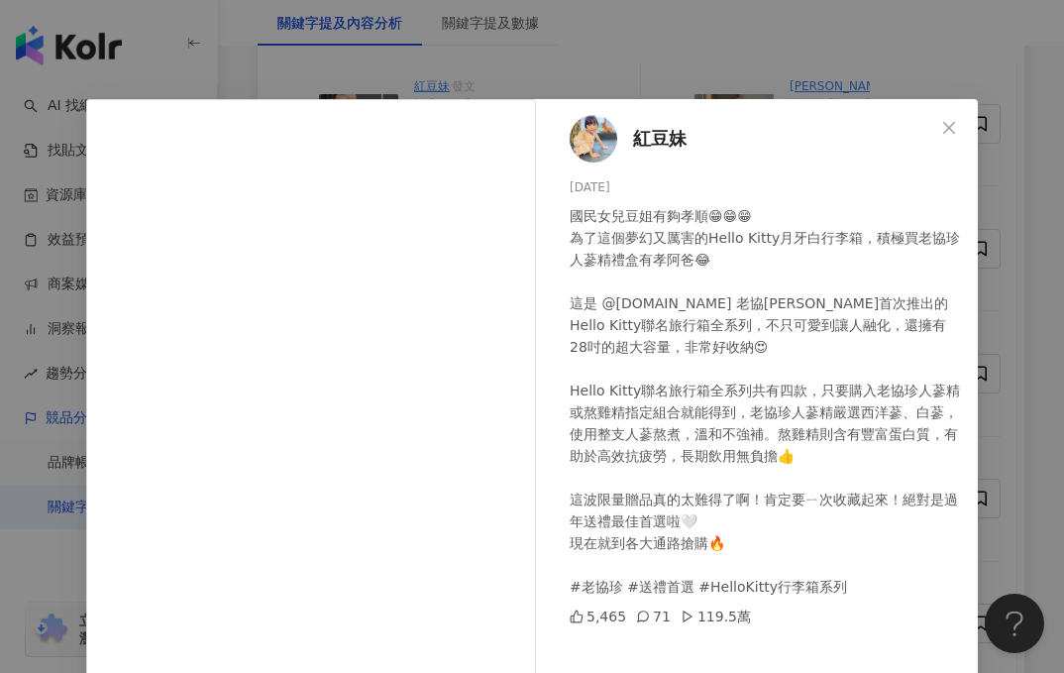
click at [329, 71] on div "紅豆妹 [DATE] 國民女兒豆姐有夠孝順😁😁😁 為了這個夢幻又厲害的Hello Kitty月牙白行李箱，積極買老協珍人蔘精禮盒有孝阿爸😂 這是 @[DOMA…" at bounding box center [532, 336] width 1064 height 673
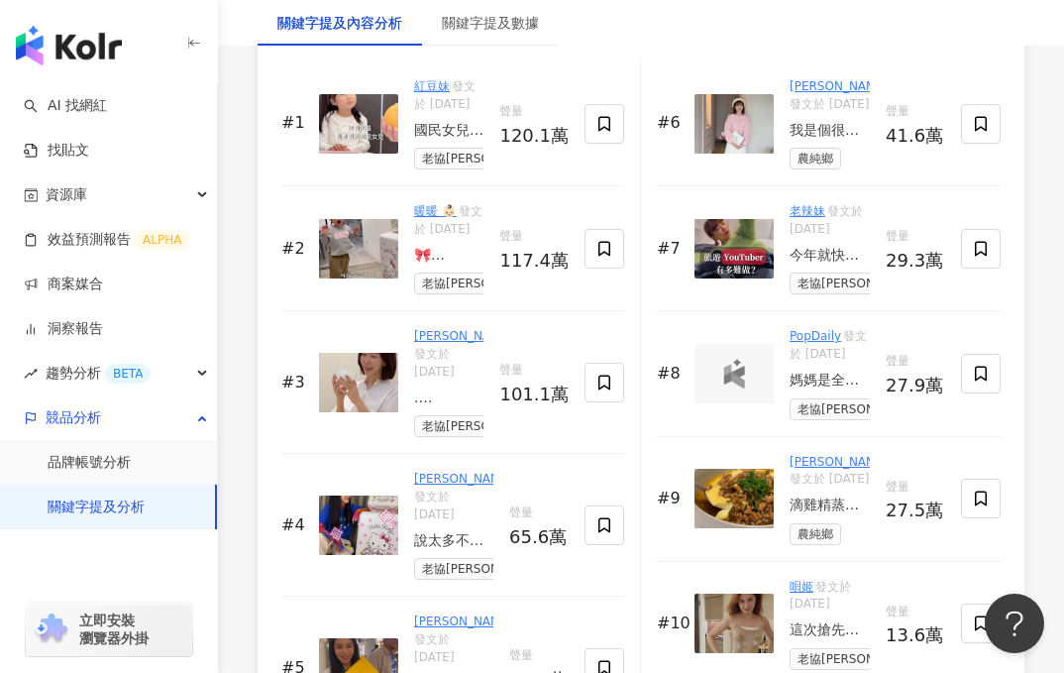
click at [358, 287] on div "#2 暖暖 👶🏻 發文於 2024/12/16 老協珍 聲量 117.4萬" at bounding box center [452, 248] width 343 height 125
click at [358, 256] on img at bounding box center [358, 248] width 79 height 59
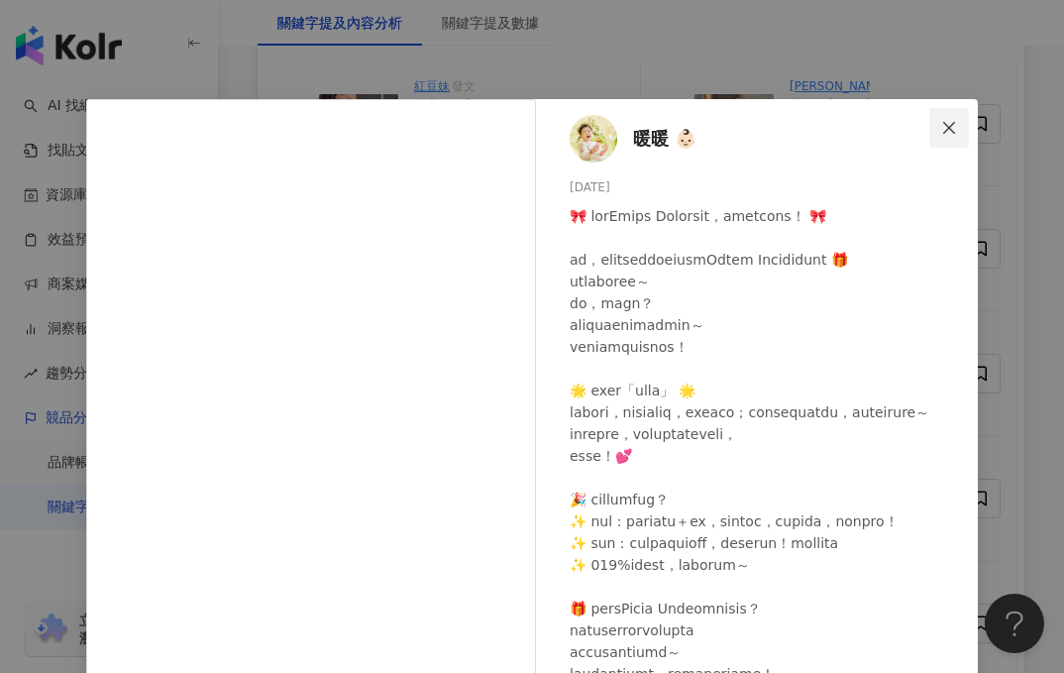
click at [943, 132] on icon "close" at bounding box center [949, 128] width 16 height 16
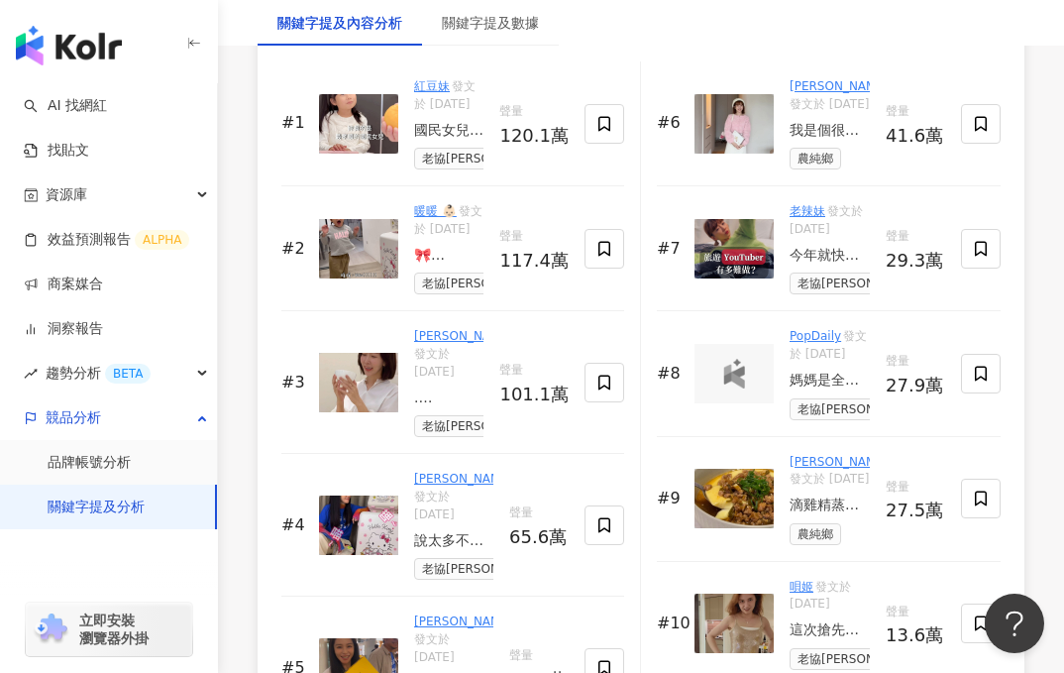
click at [369, 395] on img at bounding box center [358, 382] width 79 height 59
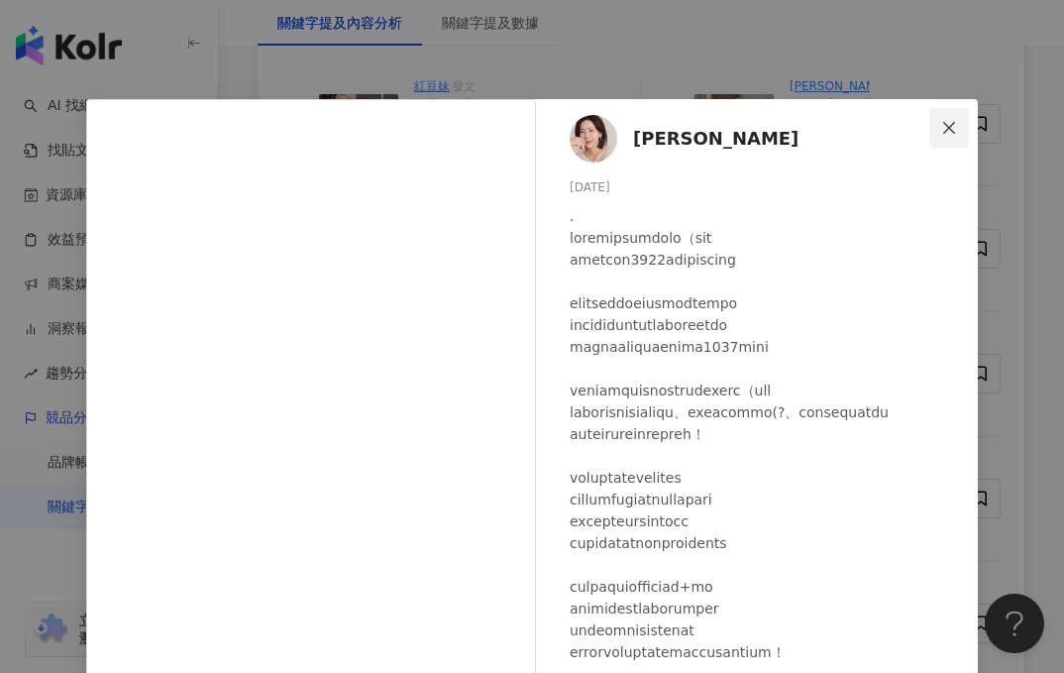
click at [948, 141] on button "Close" at bounding box center [949, 128] width 40 height 40
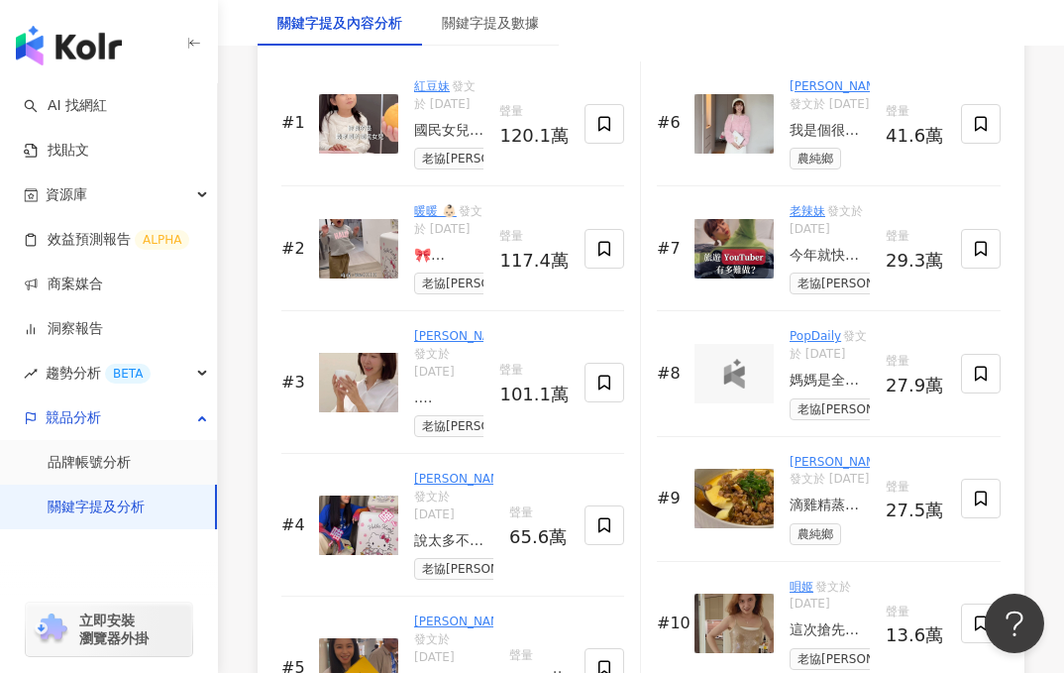
click at [388, 393] on img at bounding box center [358, 382] width 79 height 59
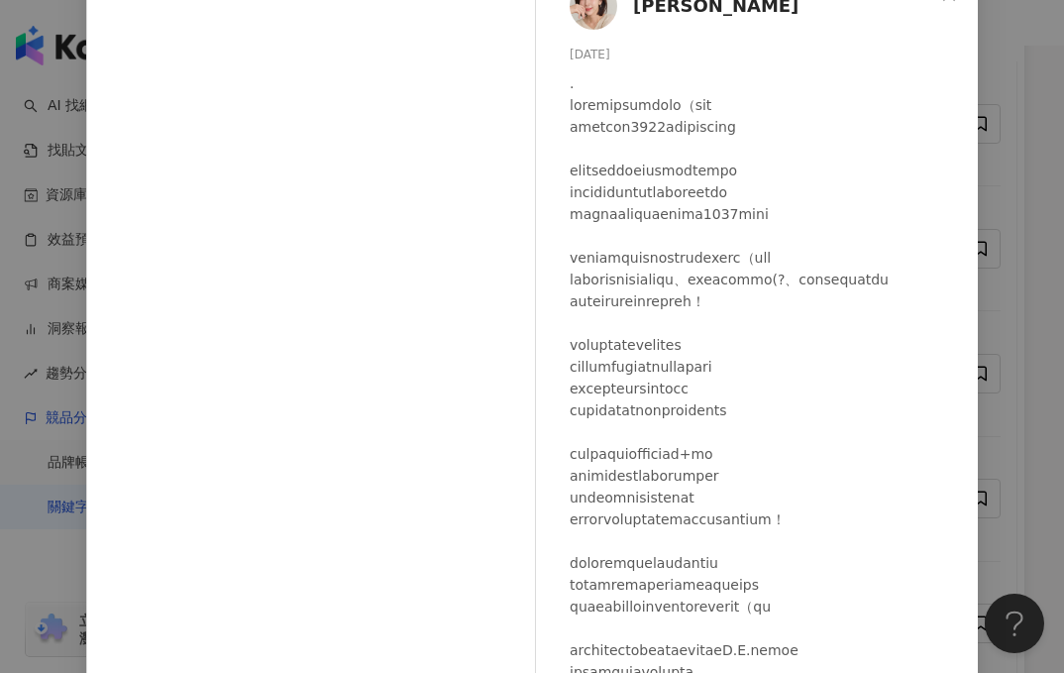
scroll to position [178, 0]
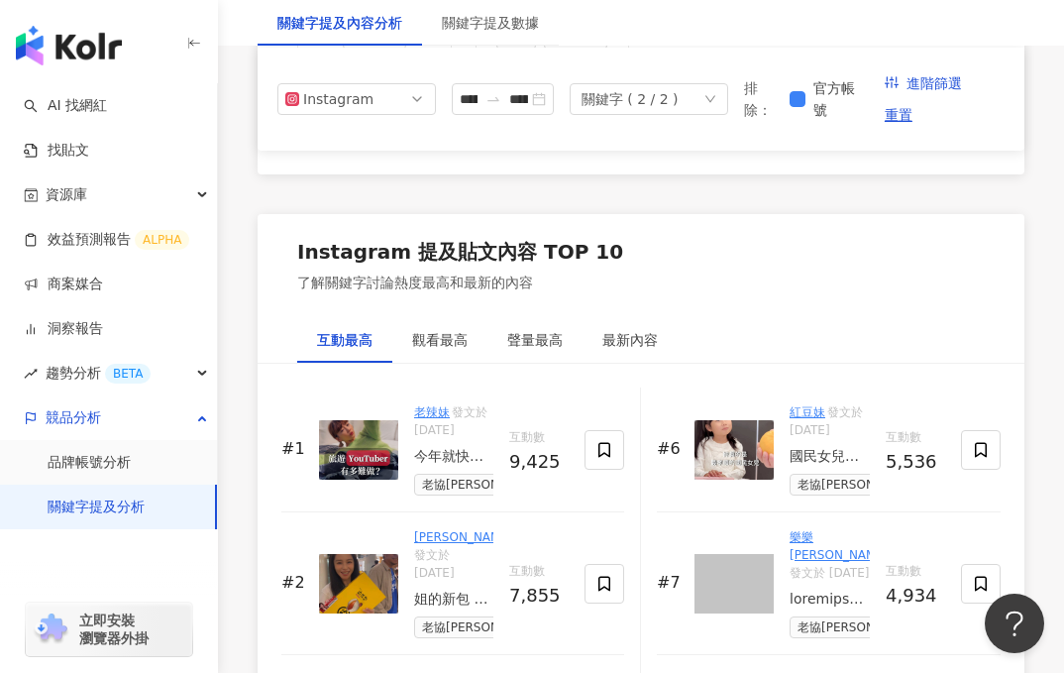
scroll to position [3180, 0]
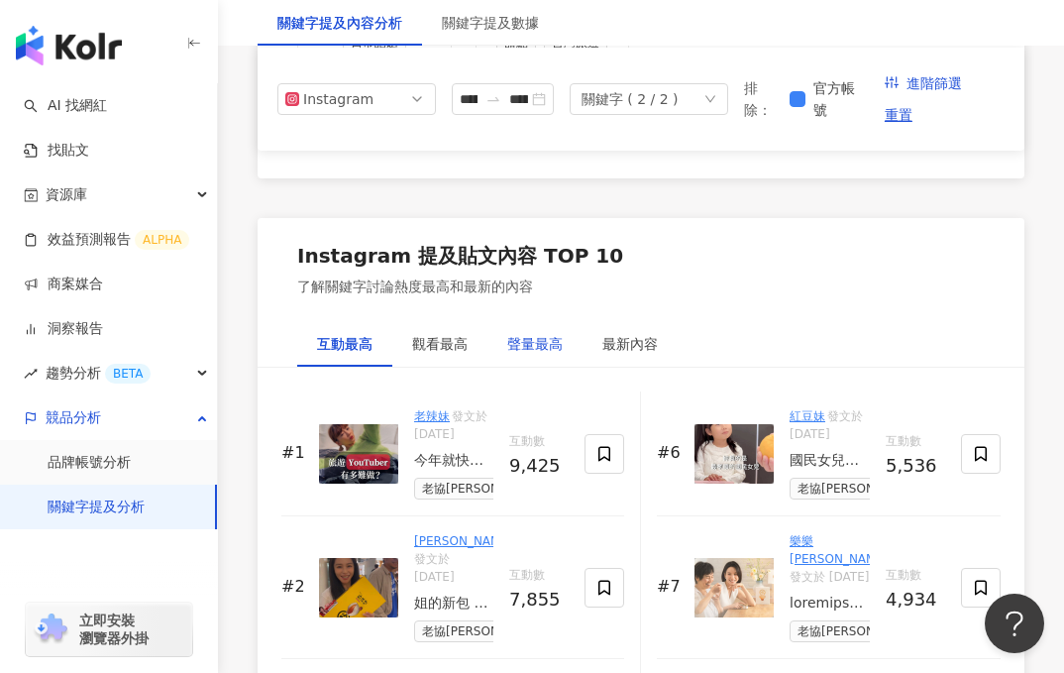
click at [532, 348] on div "聲量最高" at bounding box center [534, 344] width 55 height 22
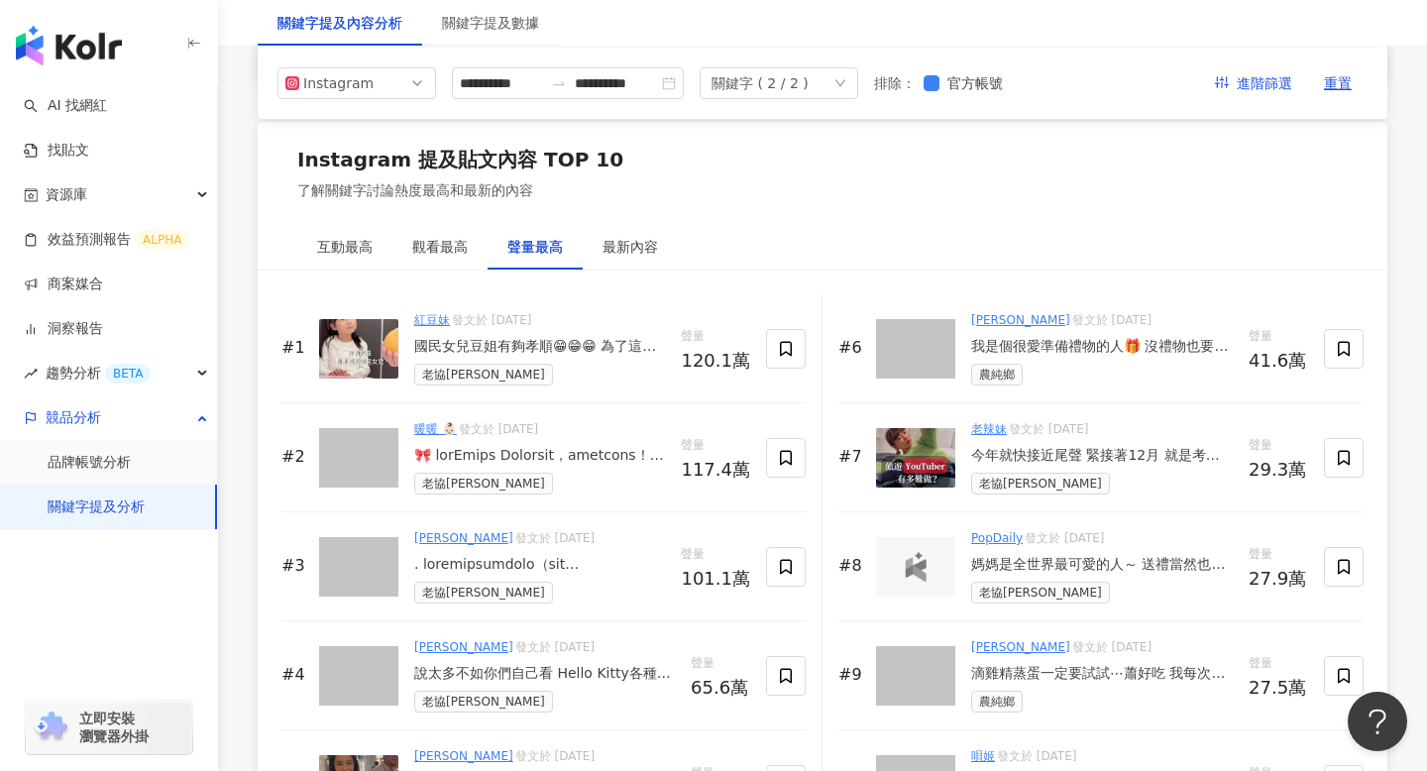
scroll to position [2840, 0]
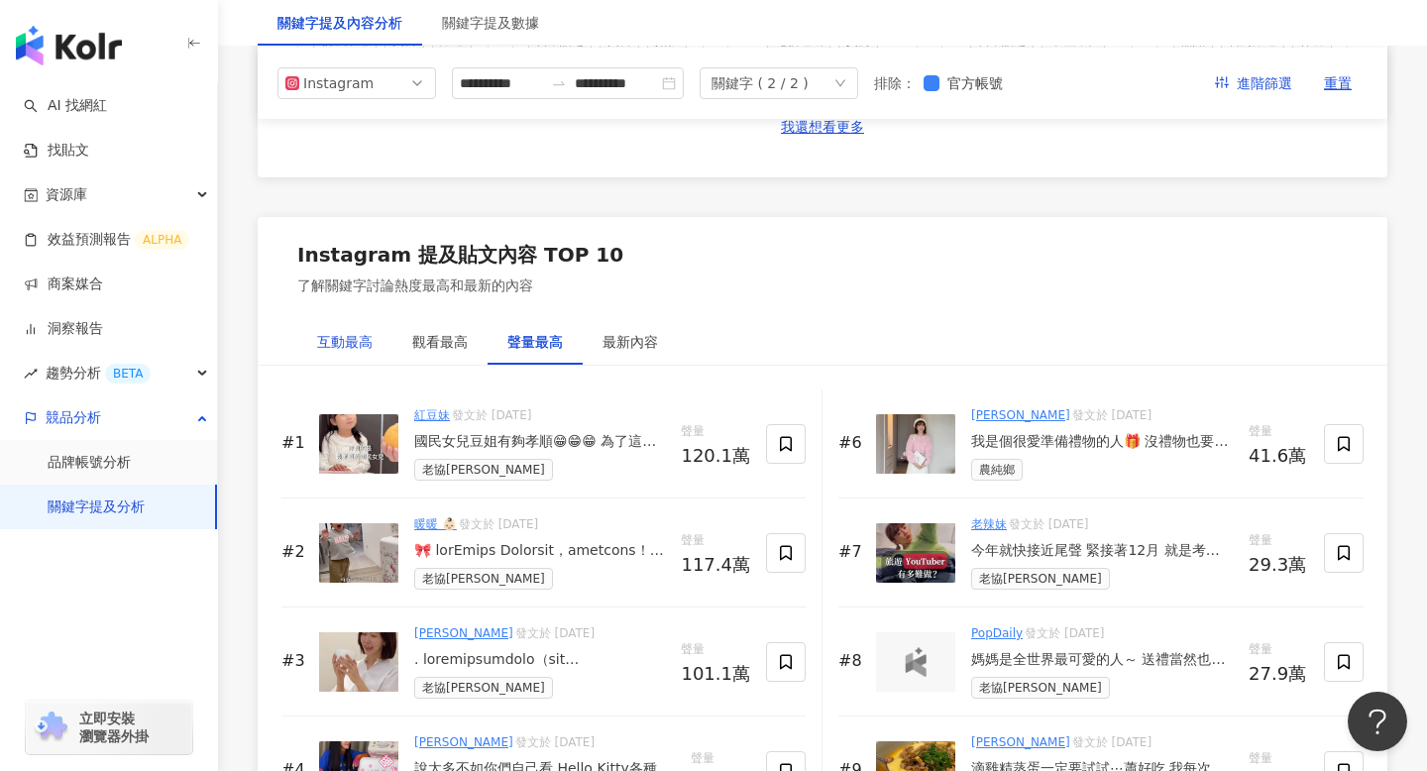
click at [342, 342] on div "互動最高" at bounding box center [344, 342] width 55 height 22
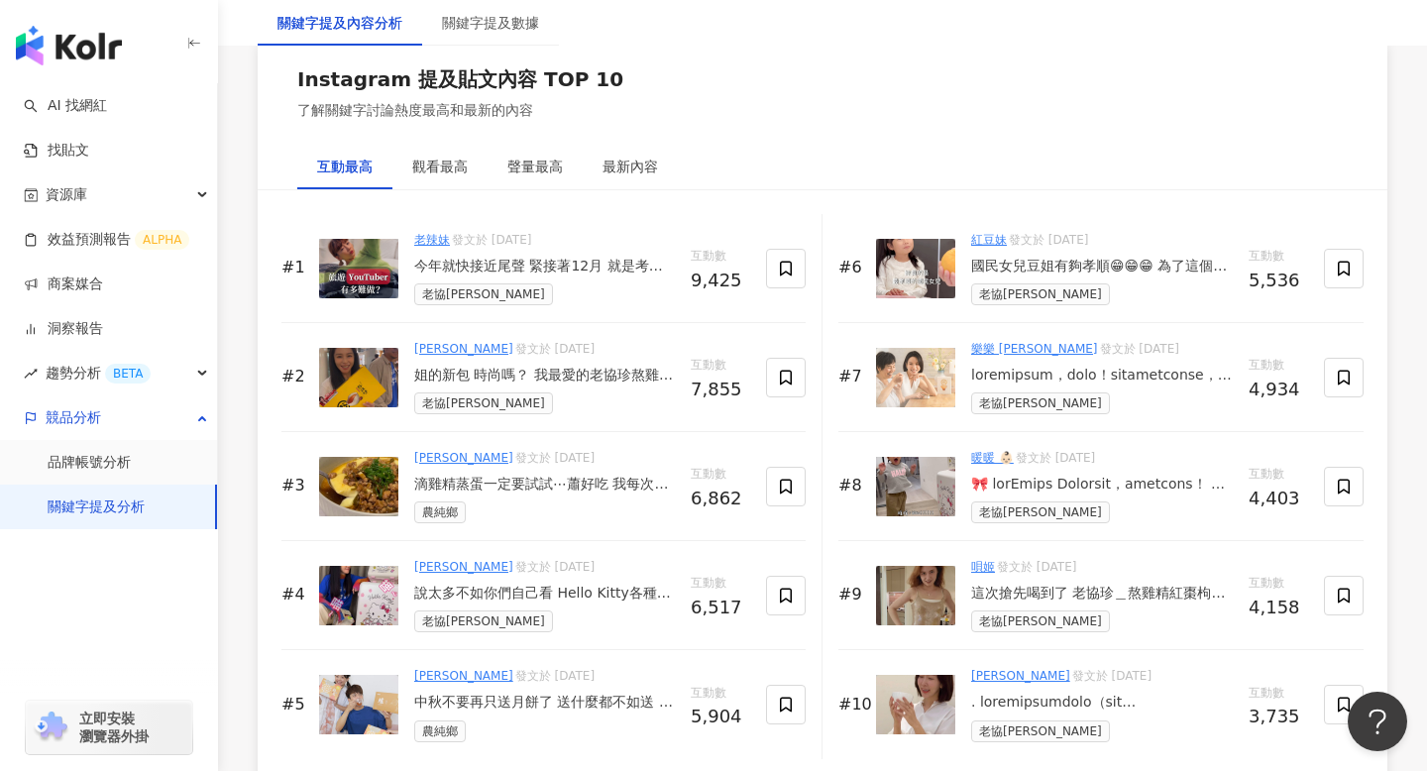
scroll to position [3060, 0]
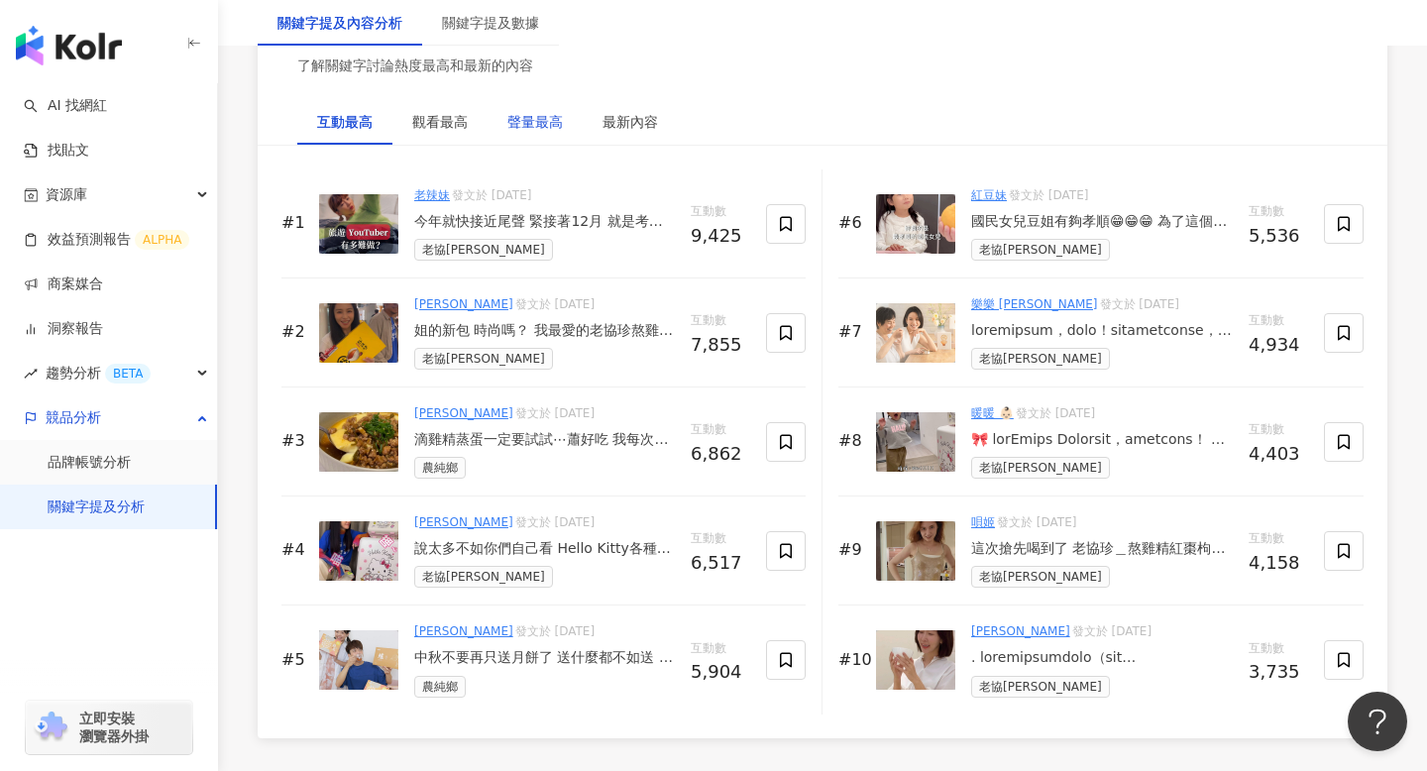
click at [539, 123] on div "聲量最高" at bounding box center [534, 122] width 55 height 22
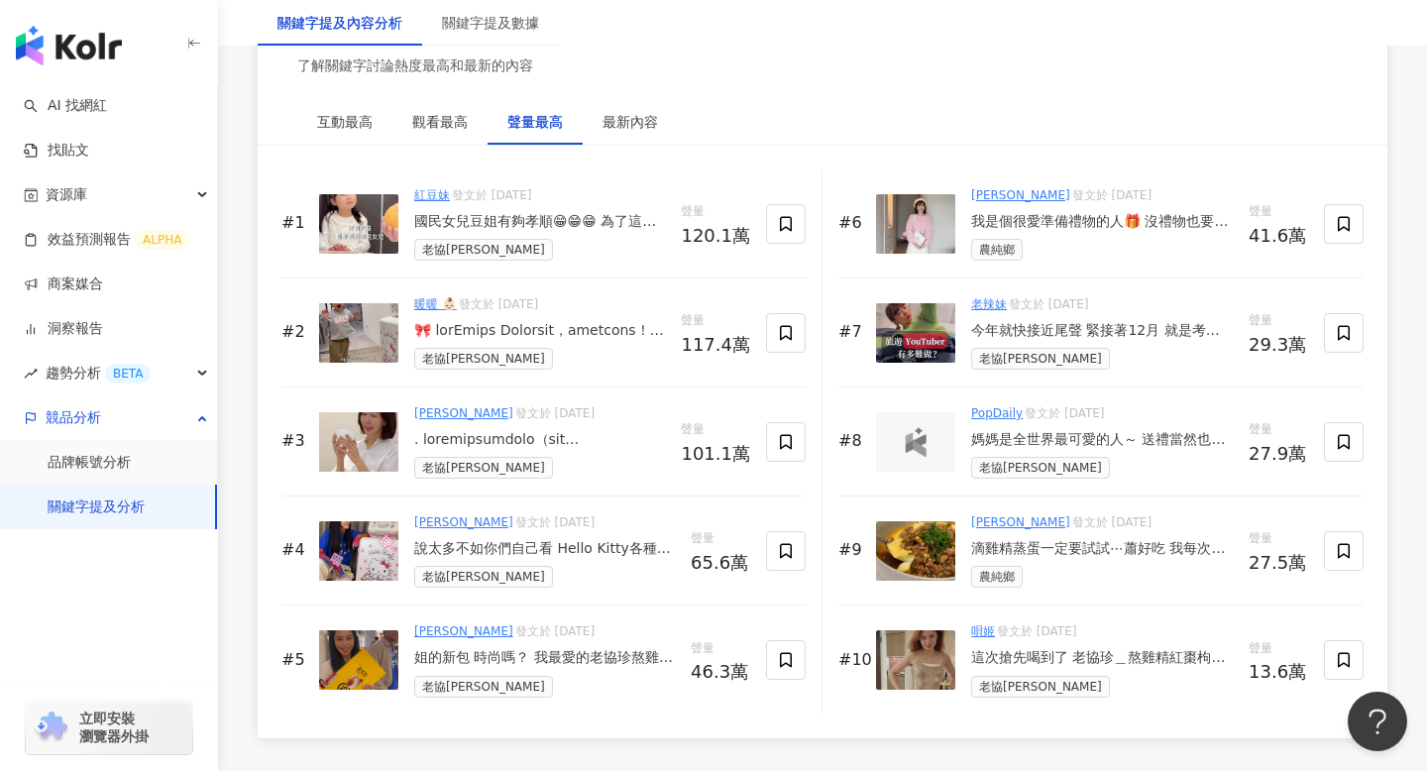
click at [930, 233] on img at bounding box center [915, 223] width 79 height 59
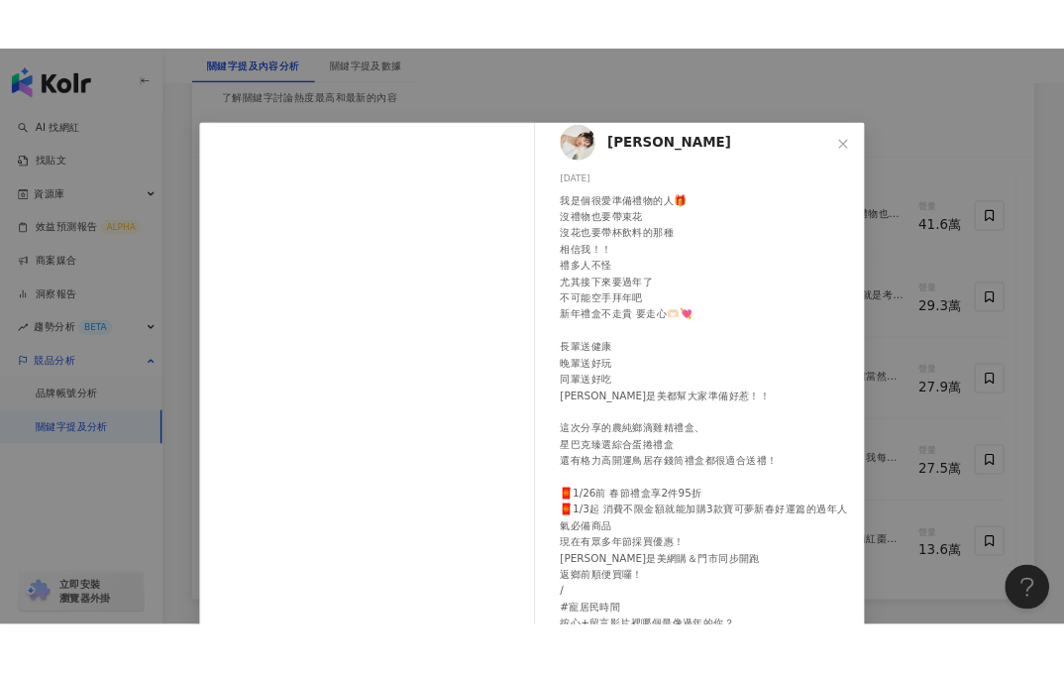
scroll to position [0, 0]
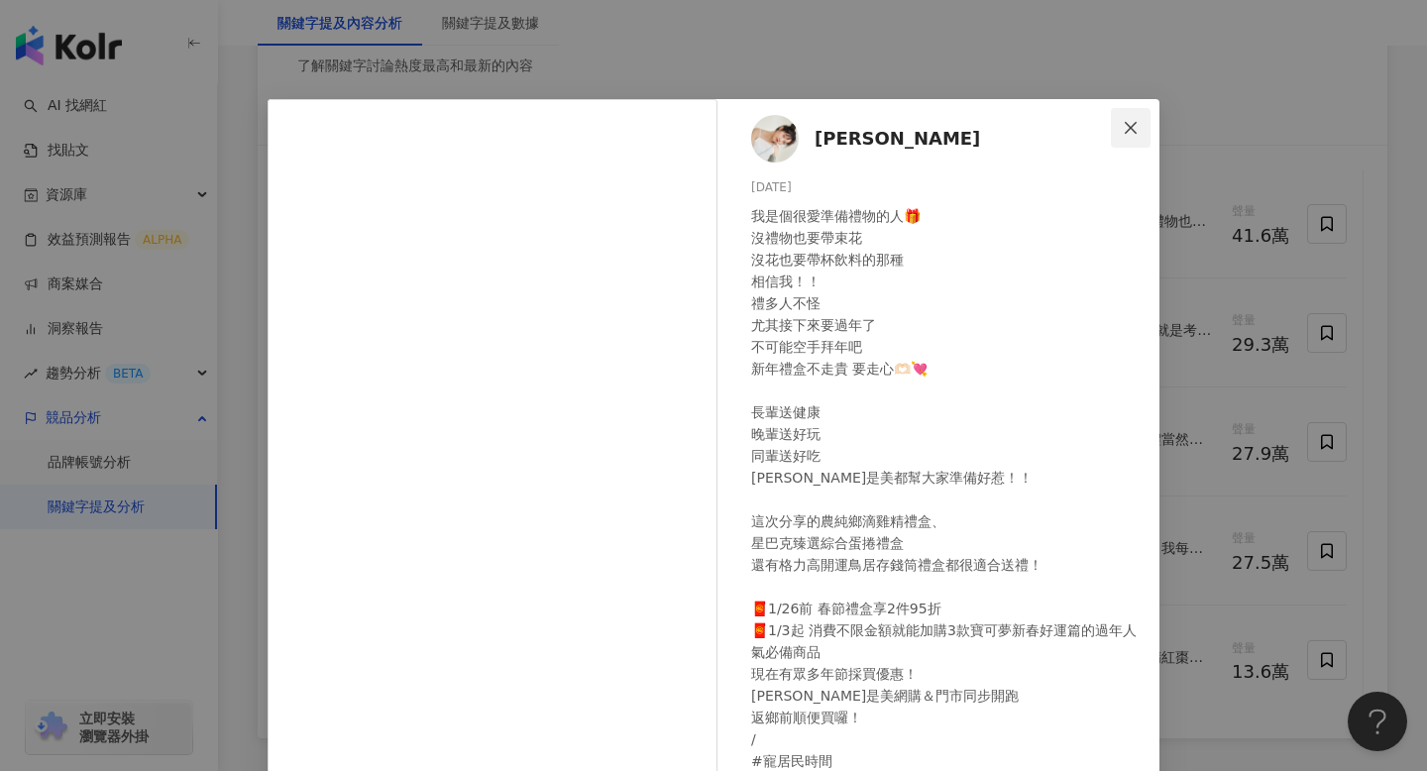
click at [1063, 132] on icon "close" at bounding box center [1130, 128] width 16 height 16
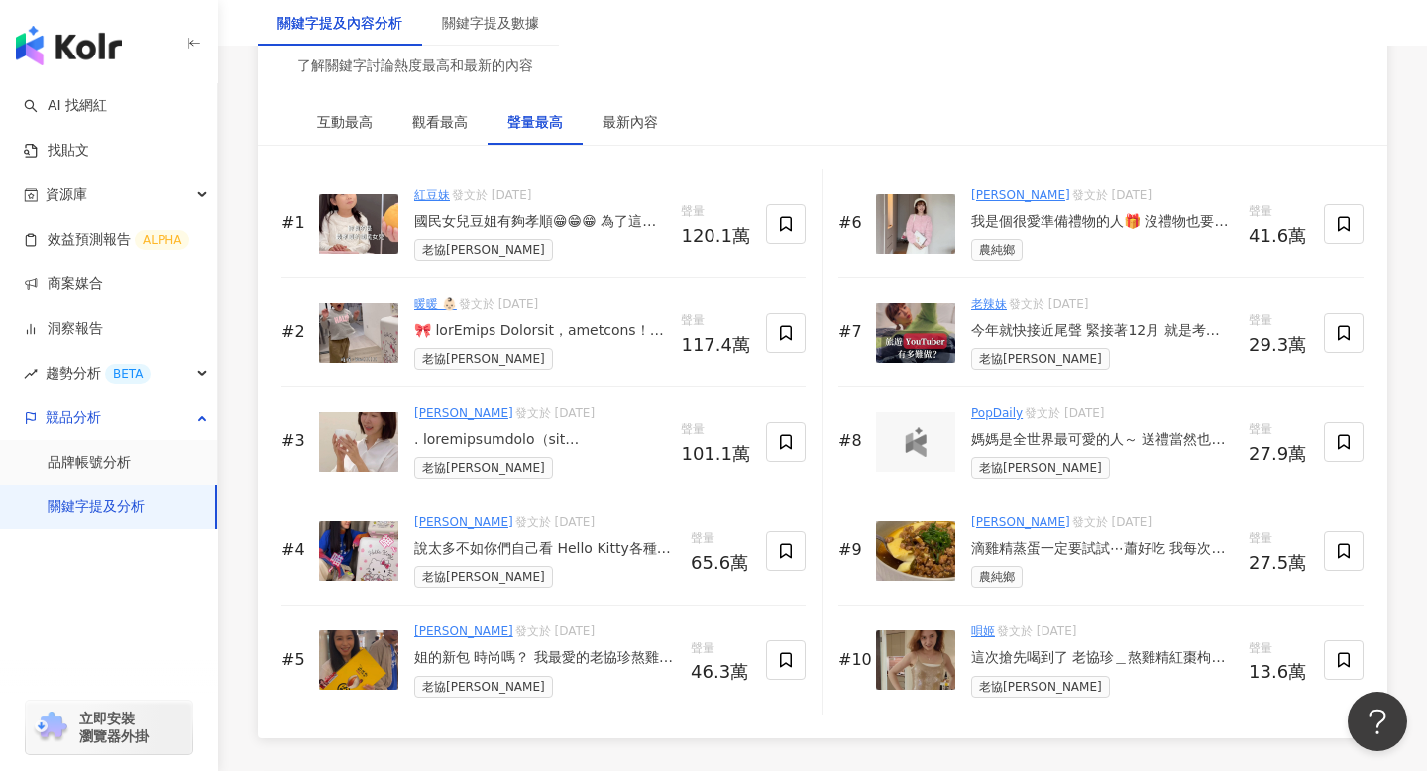
click at [347, 221] on img at bounding box center [358, 223] width 79 height 59
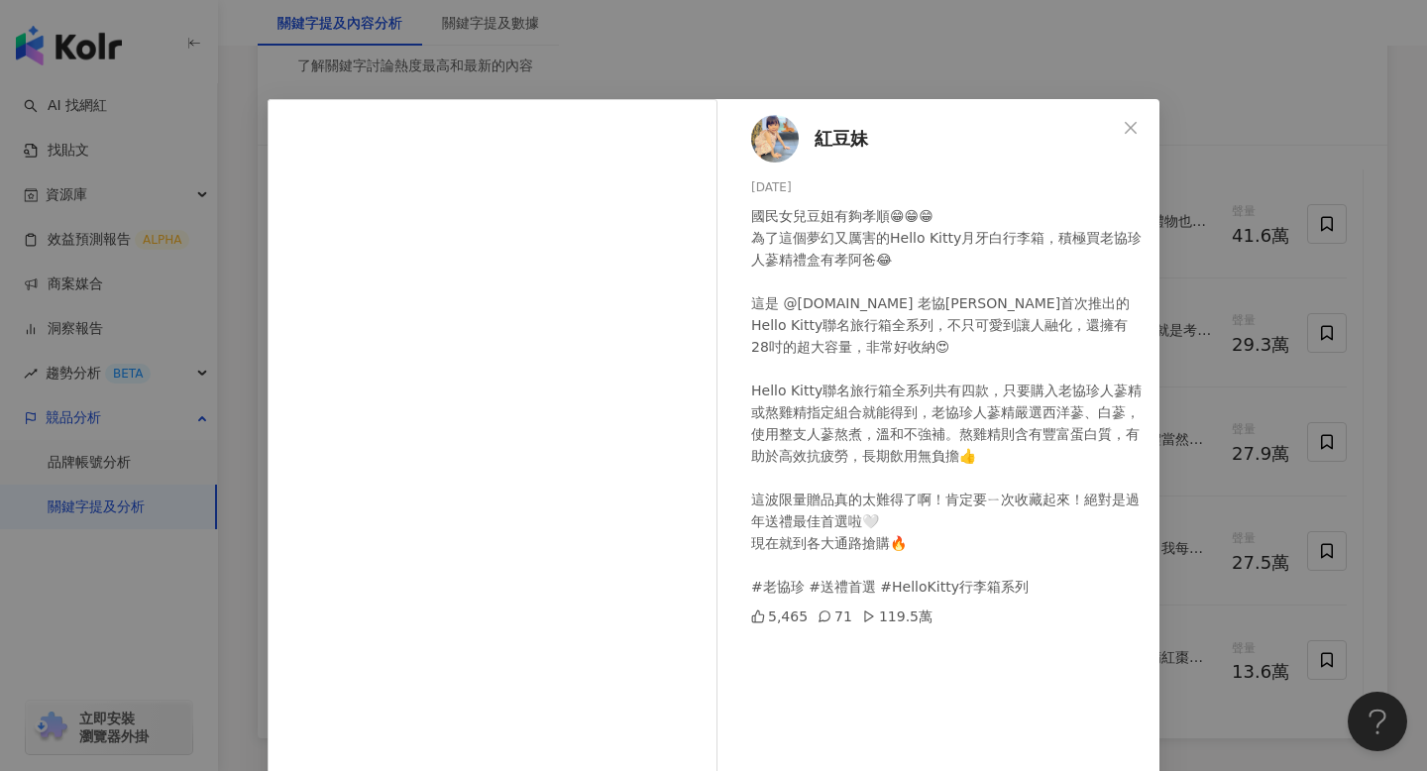
click at [189, 574] on div "紅豆妹 [DATE] 國民女兒豆姐有夠孝順😁😁😁 為了這個夢幻又厲害的Hello Kitty月牙白行李箱，積極買老協珍人蔘精禮盒有孝阿爸😂 這是 @[DOMA…" at bounding box center [713, 385] width 1427 height 771
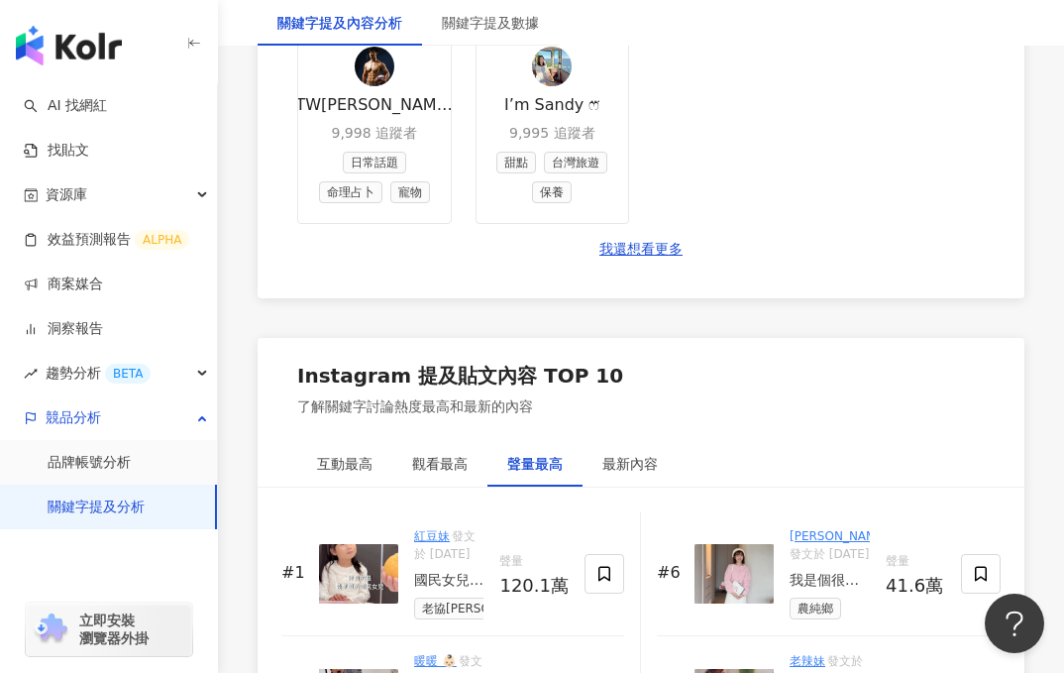
click at [352, 583] on img at bounding box center [358, 573] width 79 height 59
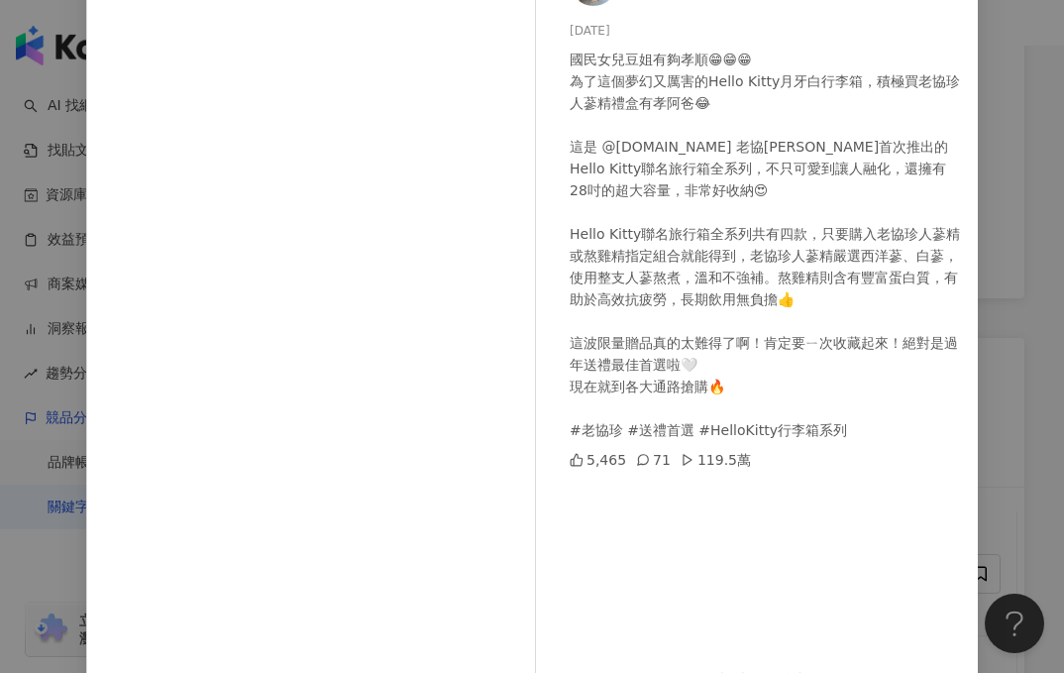
scroll to position [199, 0]
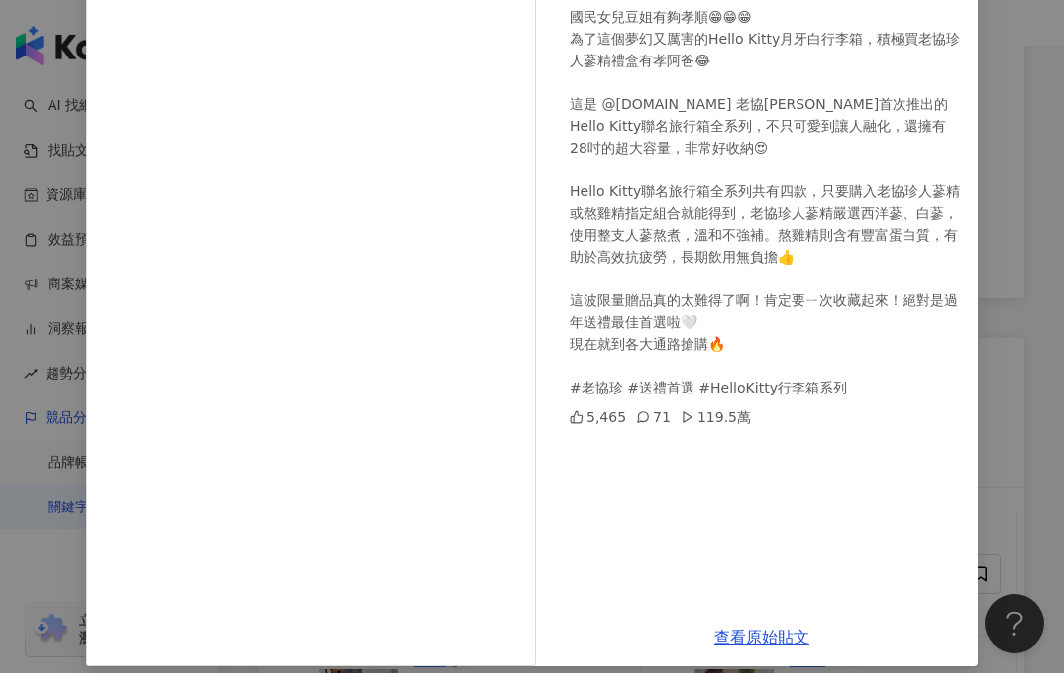
click at [56, 223] on div "紅豆妹 [DATE] 國民女兒豆姐有夠孝順😁😁😁 為了這個夢幻又厲害的Hello Kitty月牙白行李箱，積極買老協珍人蔘精禮盒有孝阿爸😂 這是 @[DOMA…" at bounding box center [532, 336] width 1064 height 673
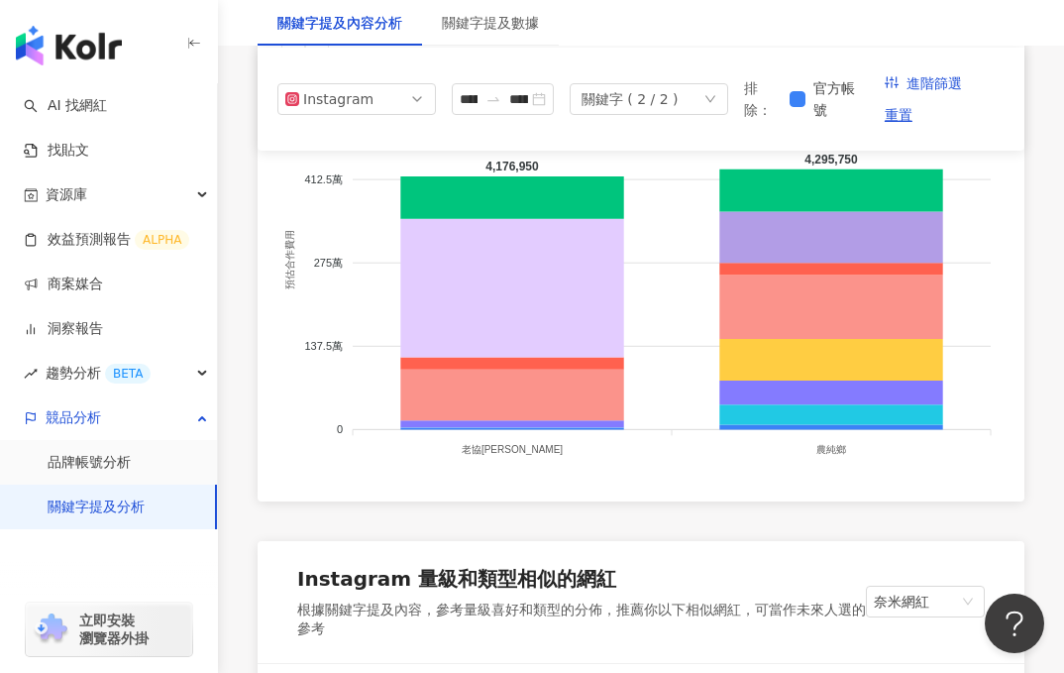
scroll to position [1768, 0]
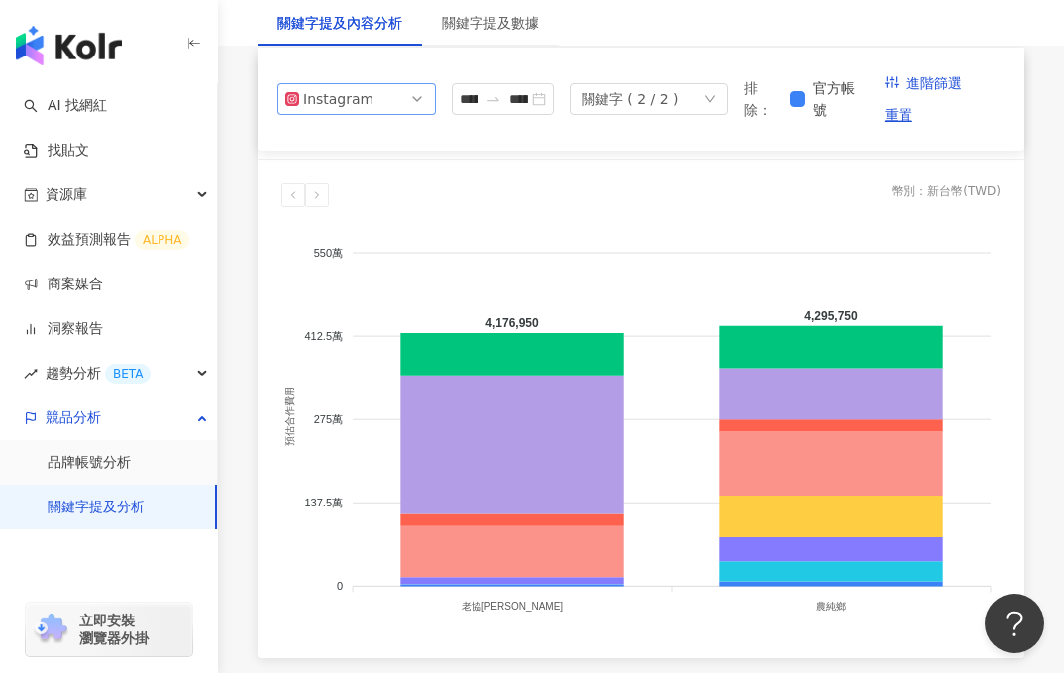
click at [391, 97] on span "Instagram" at bounding box center [356, 99] width 143 height 30
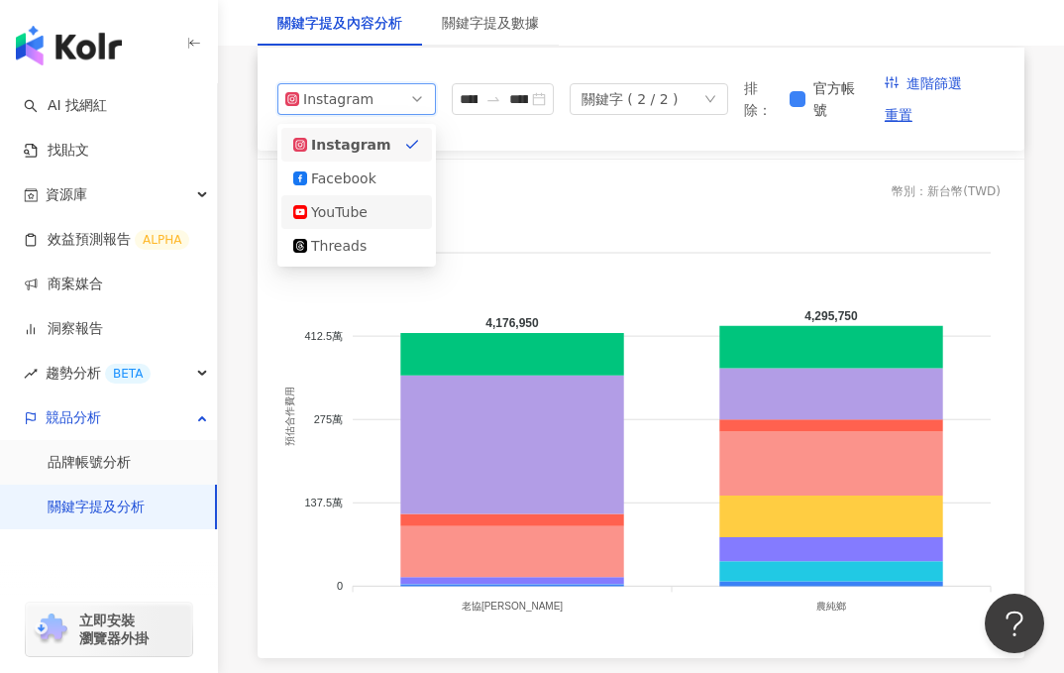
click at [381, 217] on div "YouTube" at bounding box center [356, 212] width 127 height 22
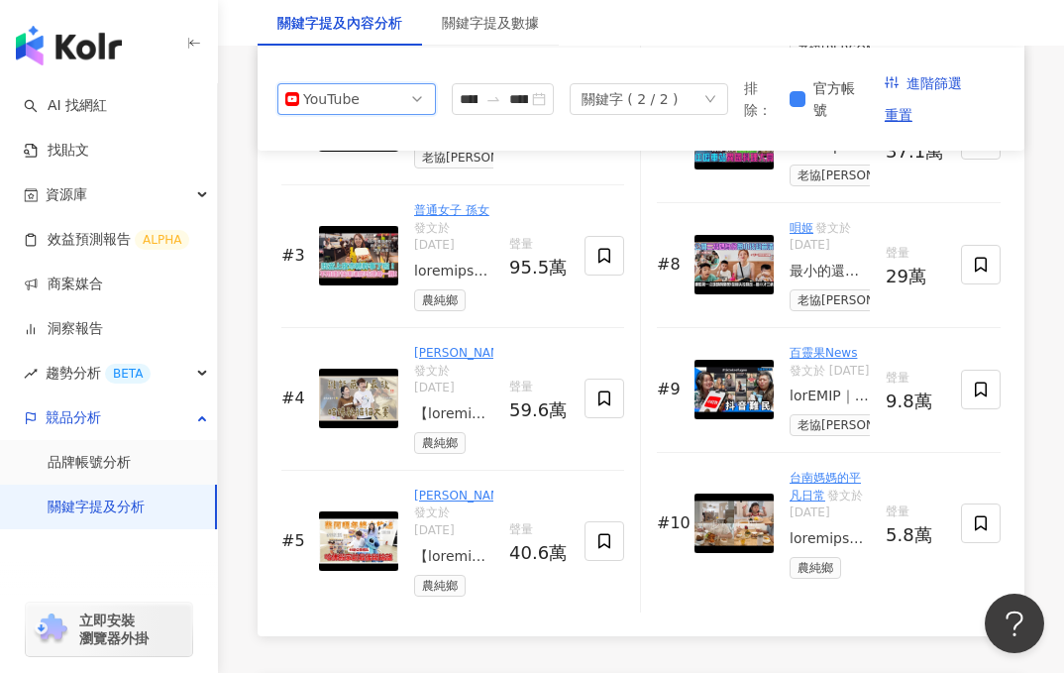
scroll to position [3052, 0]
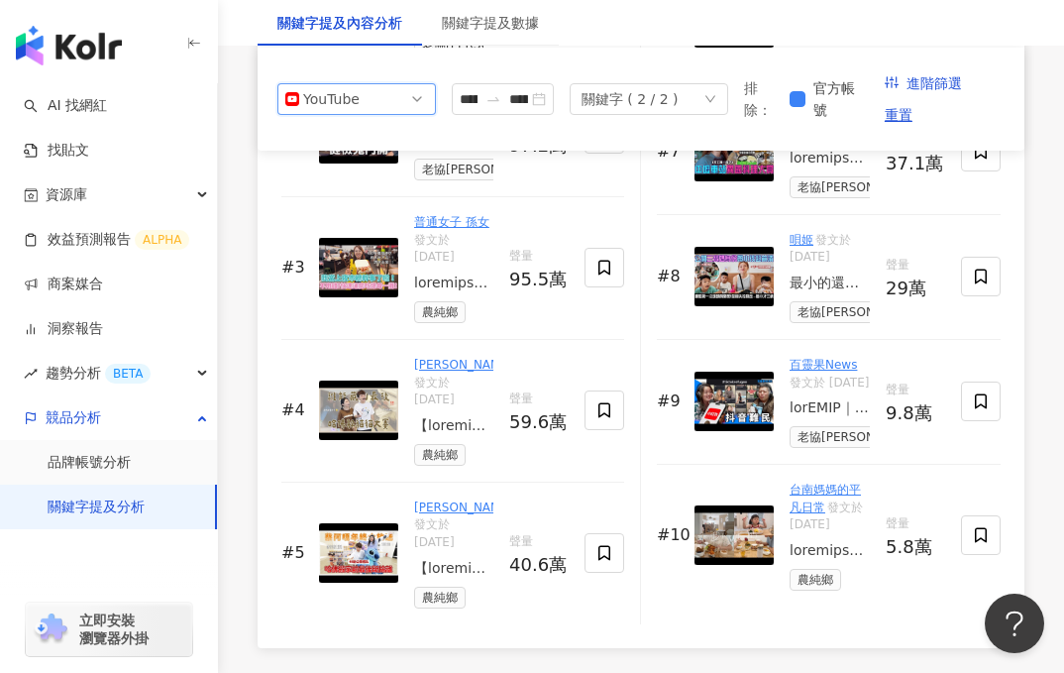
click at [345, 400] on img at bounding box center [358, 409] width 79 height 59
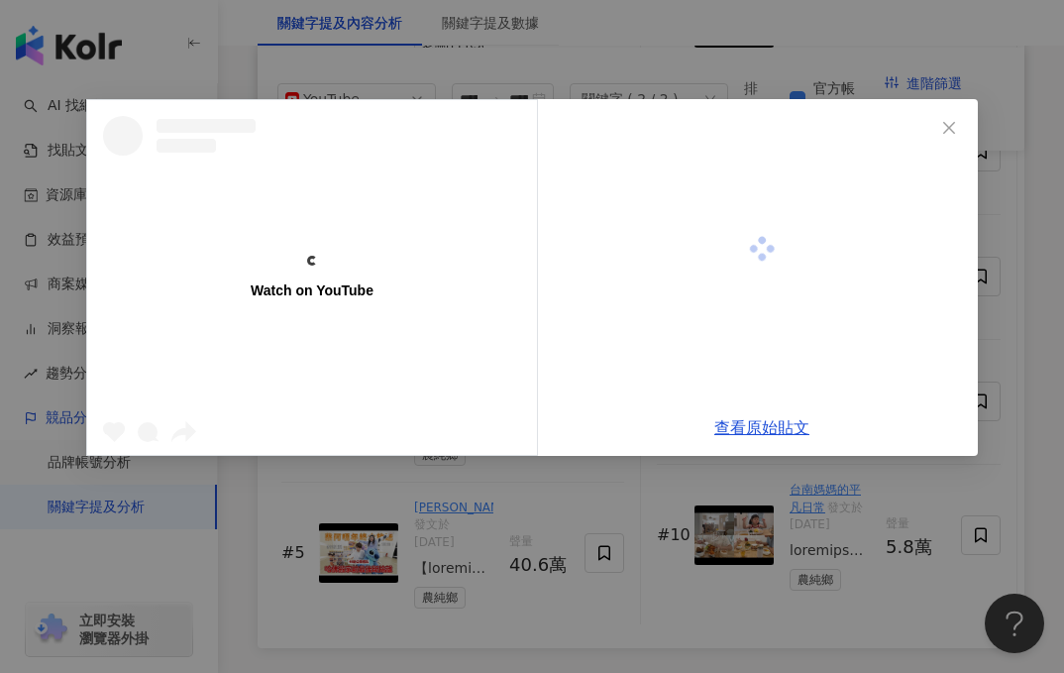
scroll to position [3684, 0]
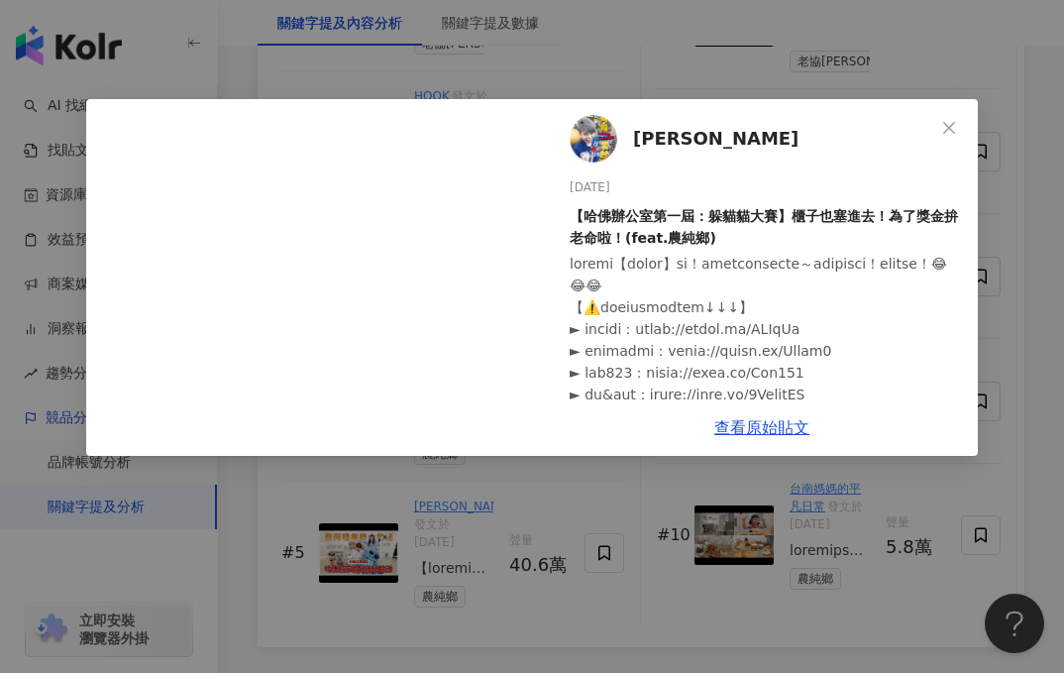
click at [520, 584] on div "[PERSON_NAME] [DATE] 【哈佛辦公室第一屆：躲貓貓大賽】櫃子也塞進去！為了獎金拚老命啦！(feat.農純鄉) 7,068 201 58.8萬…" at bounding box center [532, 336] width 1064 height 673
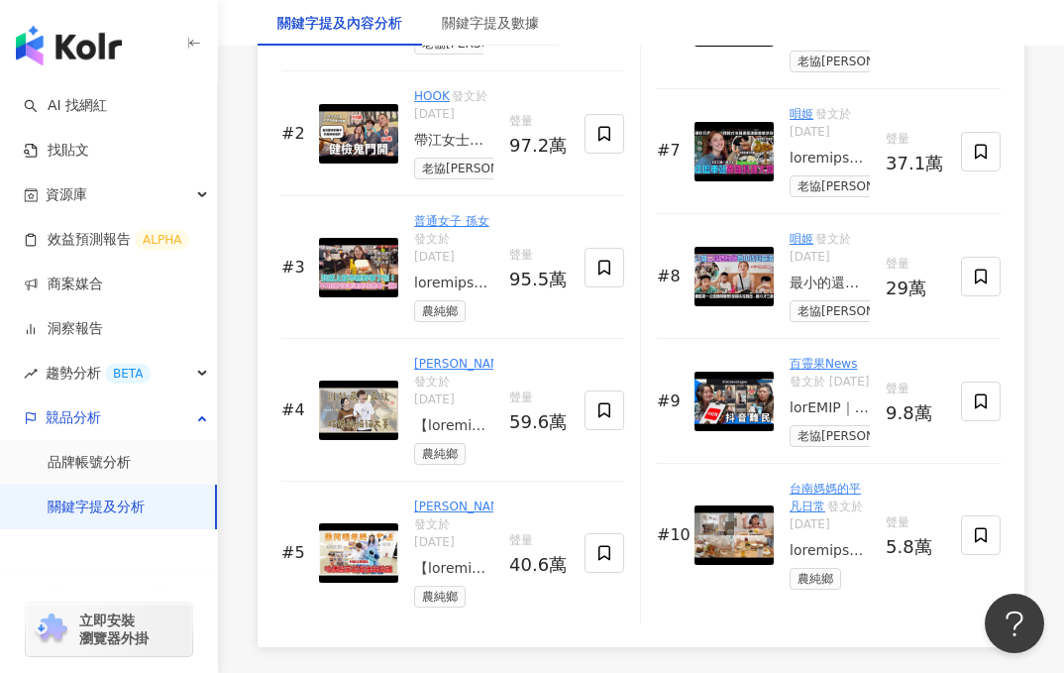
click at [367, 408] on img at bounding box center [358, 409] width 79 height 59
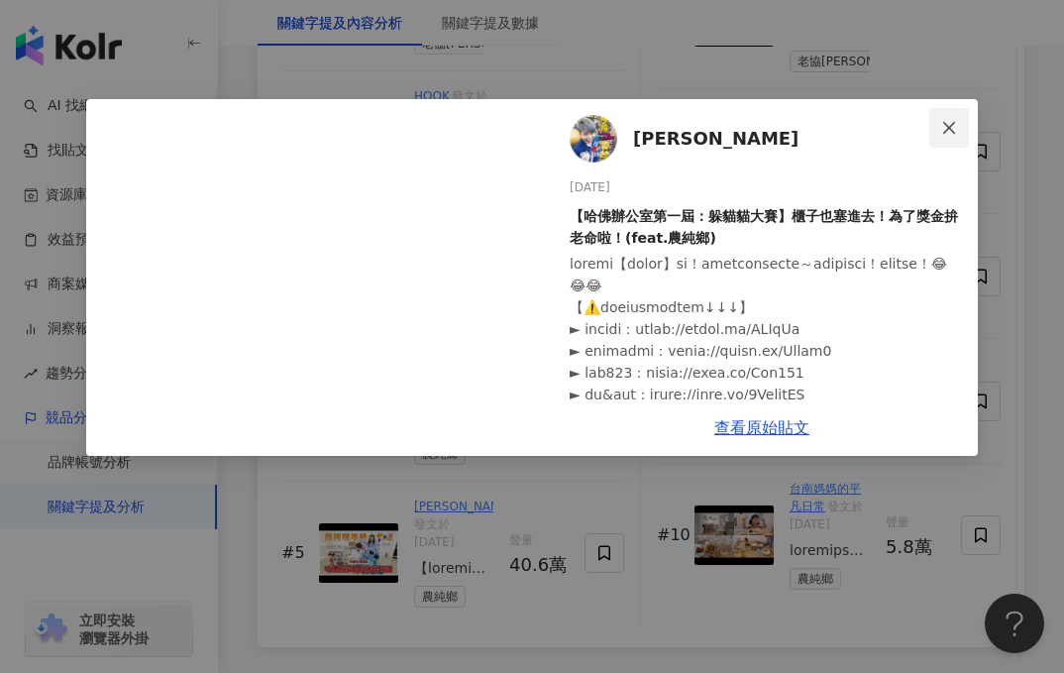
click at [948, 128] on icon "close" at bounding box center [949, 127] width 12 height 12
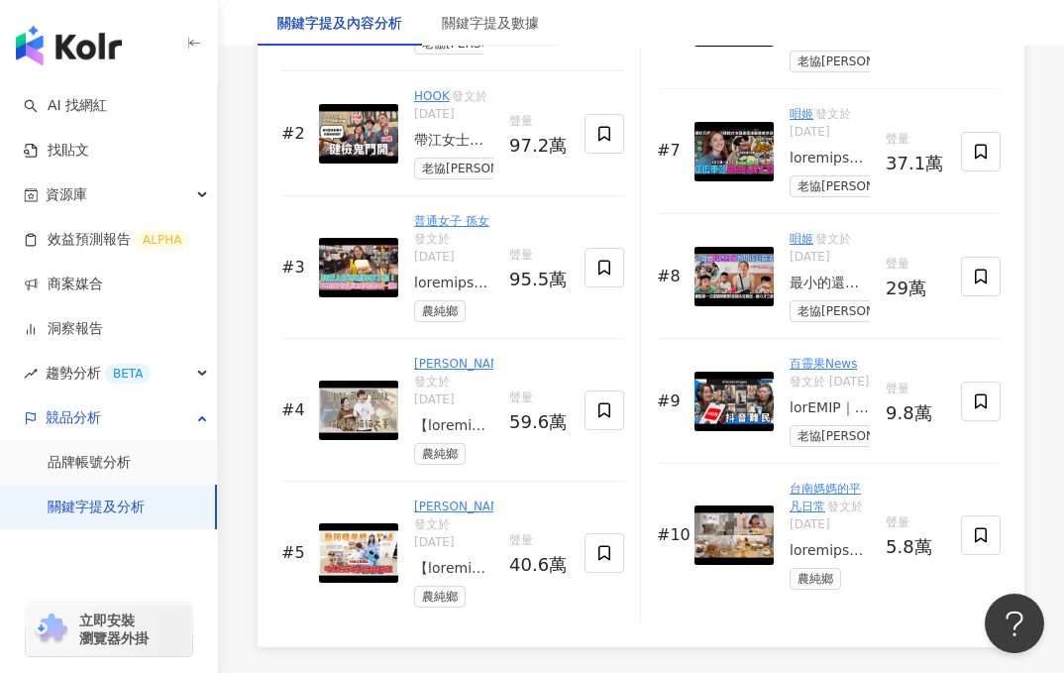
click at [370, 227] on div "#3 普通女子 孫女 發文於 [DATE] 農純鄉 聲量 95.5萬" at bounding box center [452, 267] width 343 height 143
click at [367, 267] on img at bounding box center [358, 267] width 79 height 59
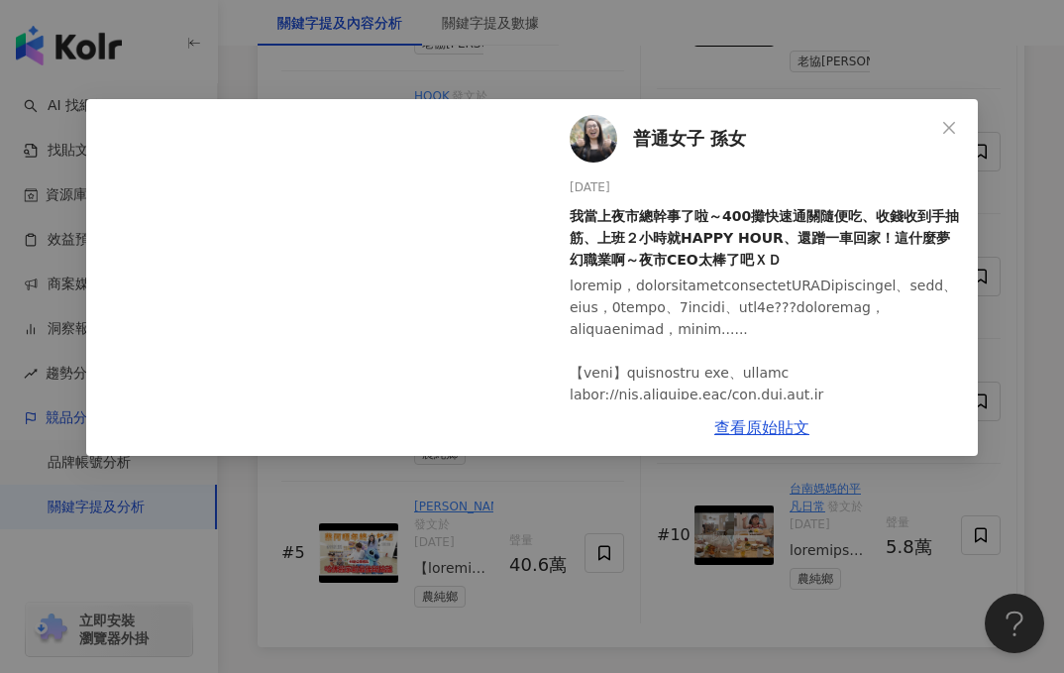
click at [756, 441] on div "查看原始貼文" at bounding box center [762, 427] width 432 height 56
click at [747, 428] on link "查看原始貼文" at bounding box center [761, 427] width 95 height 19
click at [525, 640] on div "普通女子 孫女 [DATE] 我當上夜市總幹事了啦～400攤快速通關隨便吃、收錢收到手抽筋、上班２小時就HAPPY HOUR、還蹭一車回家！這什麼夢幻職業啊～…" at bounding box center [532, 336] width 1064 height 673
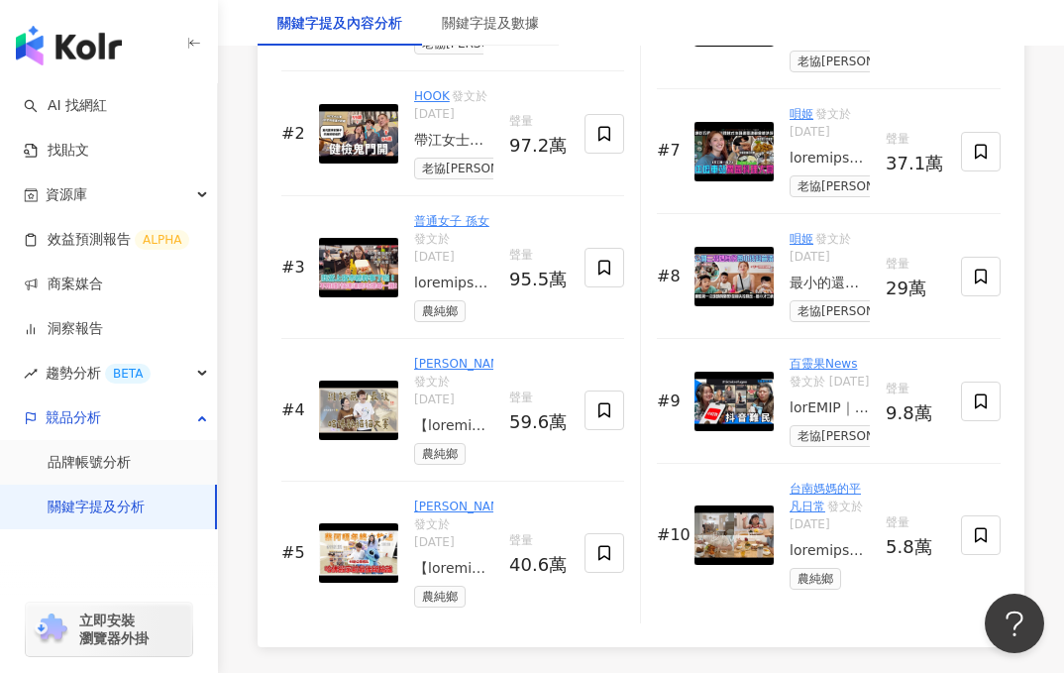
click at [341, 524] on img at bounding box center [358, 552] width 79 height 59
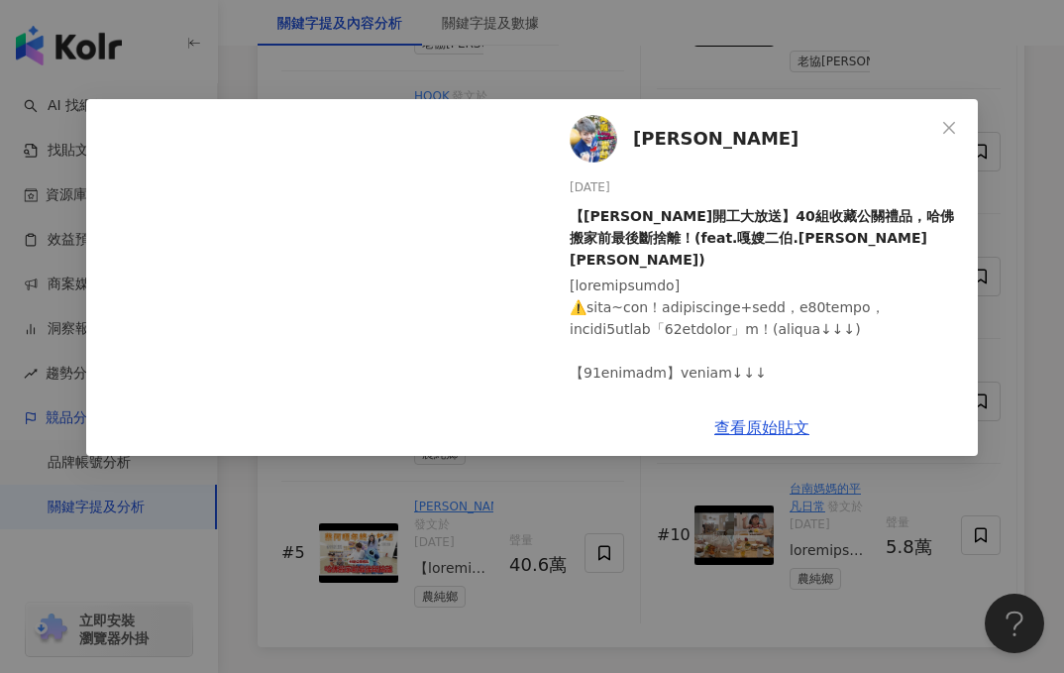
click at [447, 570] on div "[PERSON_NAME] [DATE] 【[PERSON_NAME]開工大放送】40組收藏公關禮品，哈佛搬家前最後斷捨離！(feat.嘎嫂二伯.[PERSO…" at bounding box center [532, 336] width 1064 height 673
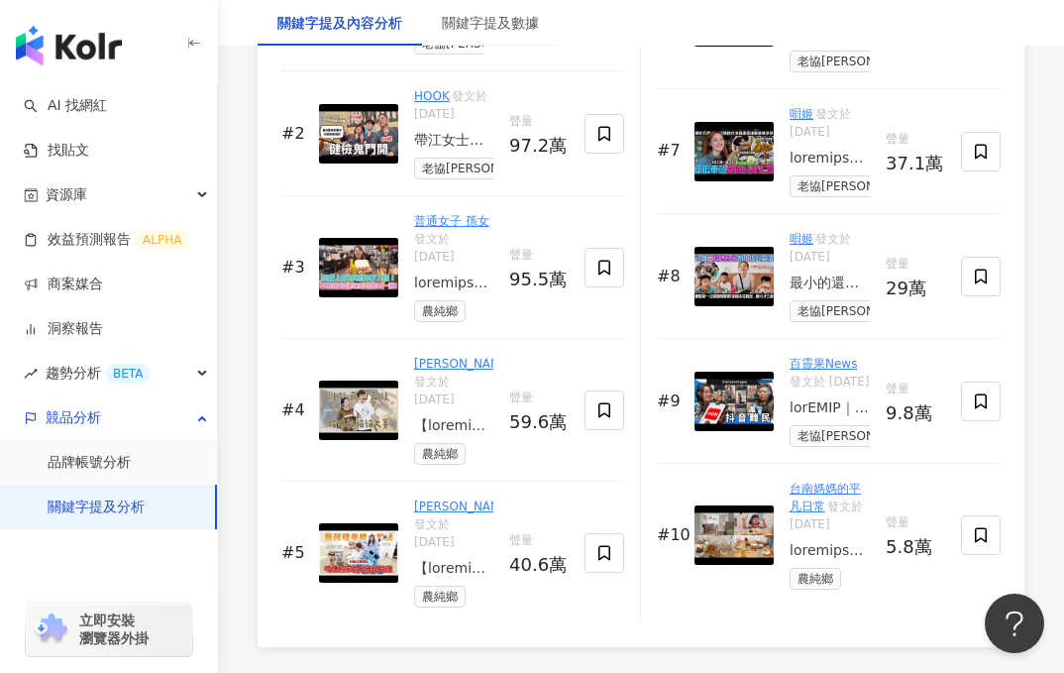
click at [345, 396] on img at bounding box center [358, 409] width 79 height 59
